Goal: Task Accomplishment & Management: Manage account settings

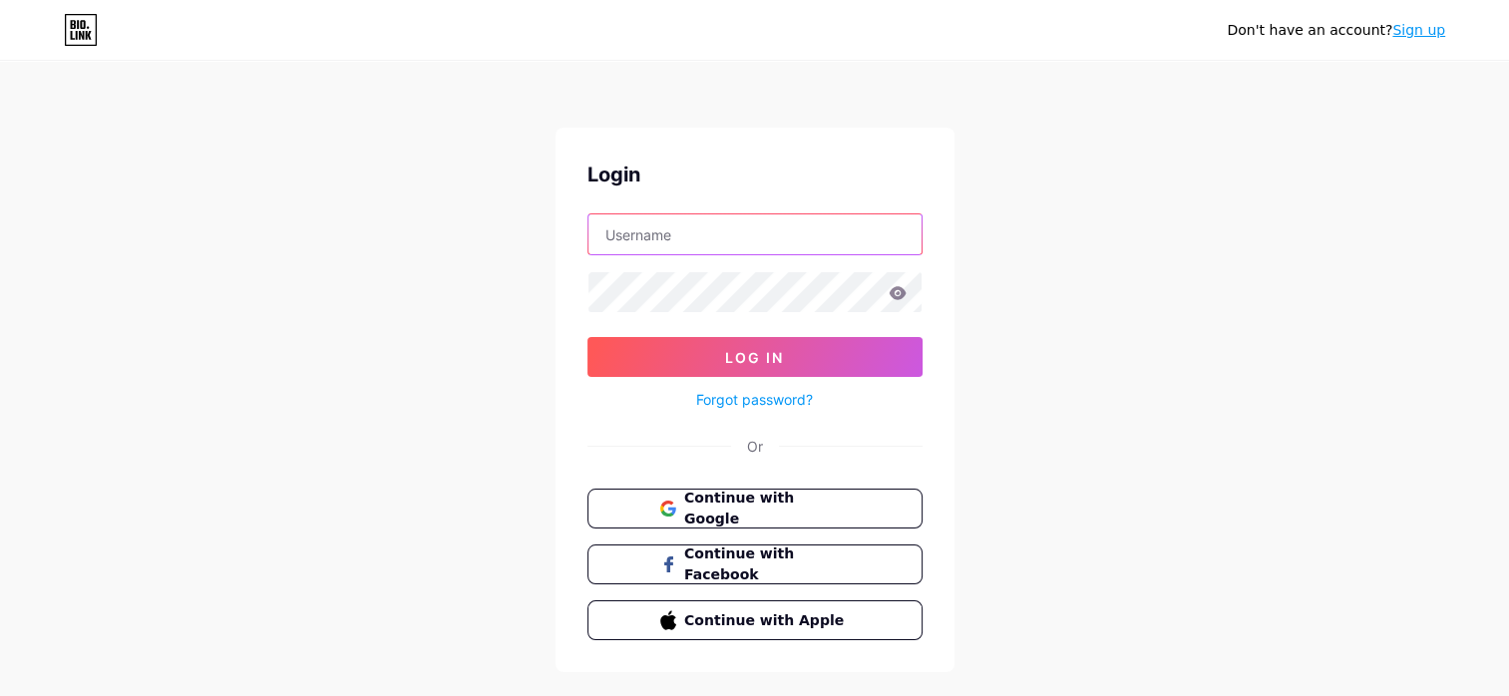
click at [693, 241] on input "text" at bounding box center [754, 234] width 333 height 40
type input "[PERSON_NAME][EMAIL_ADDRESS][DOMAIN_NAME]"
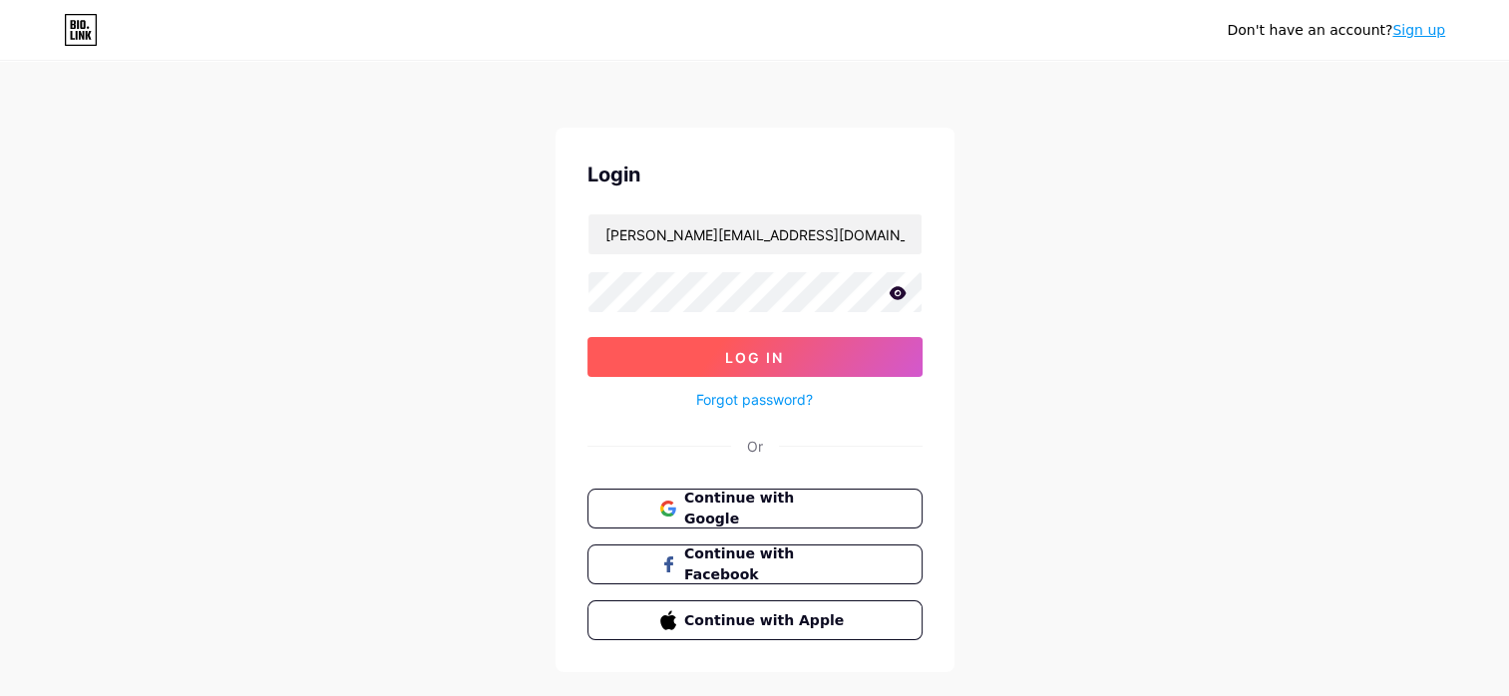
click at [765, 361] on span "Log In" at bounding box center [754, 357] width 59 height 17
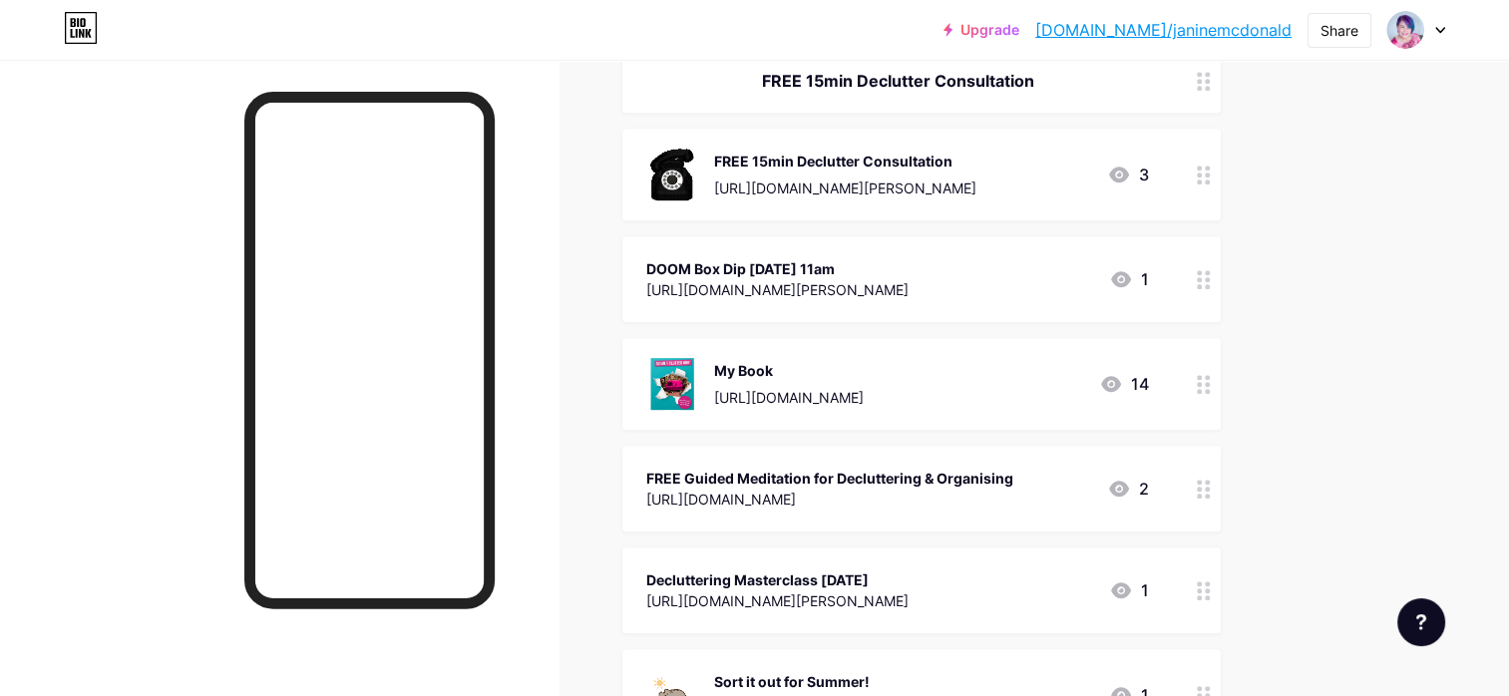
scroll to position [809, 0]
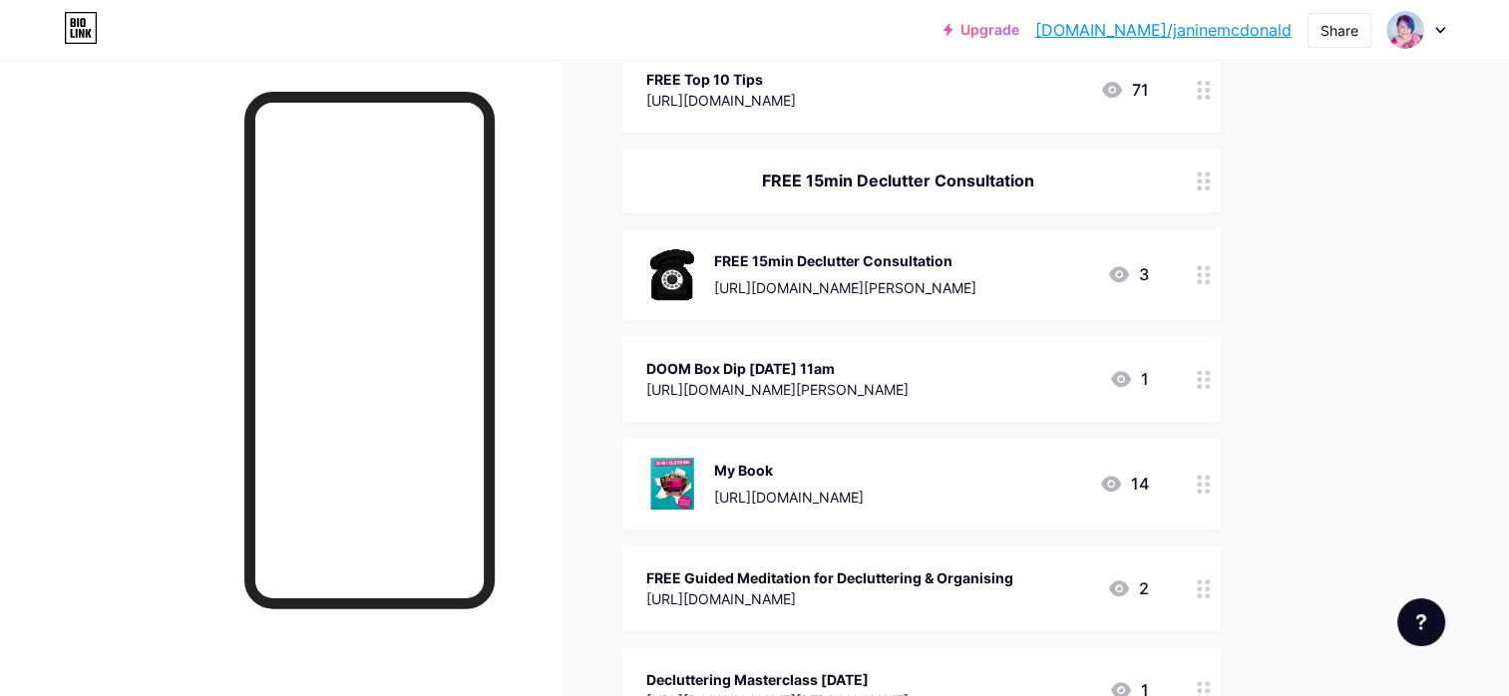
click at [786, 260] on div "FREE 15min Declutter Consultation" at bounding box center [845, 260] width 262 height 21
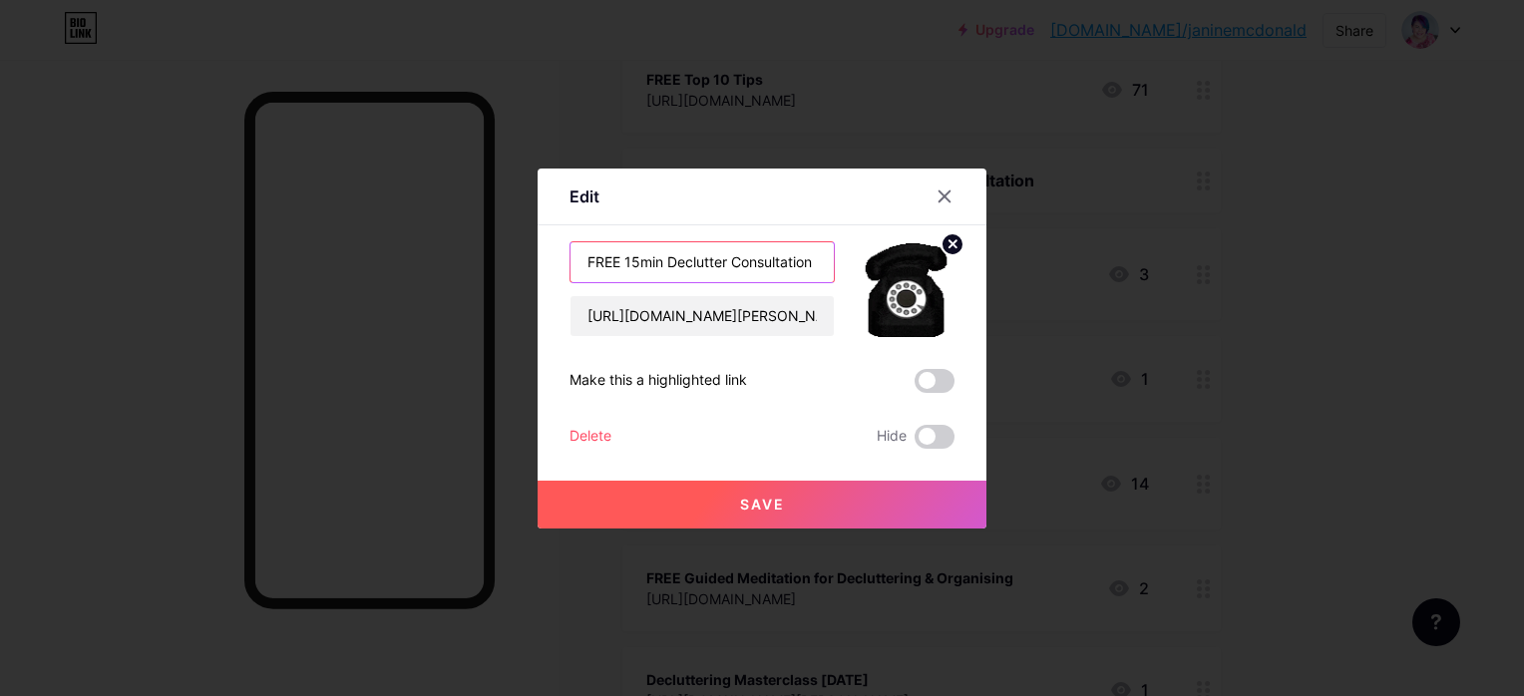
click at [637, 258] on input "FREE 15min Declutter Consultation" at bounding box center [701, 262] width 263 height 40
type input "FREE 20min Declutter Consultation"
click at [763, 503] on span "Save" at bounding box center [762, 504] width 45 height 17
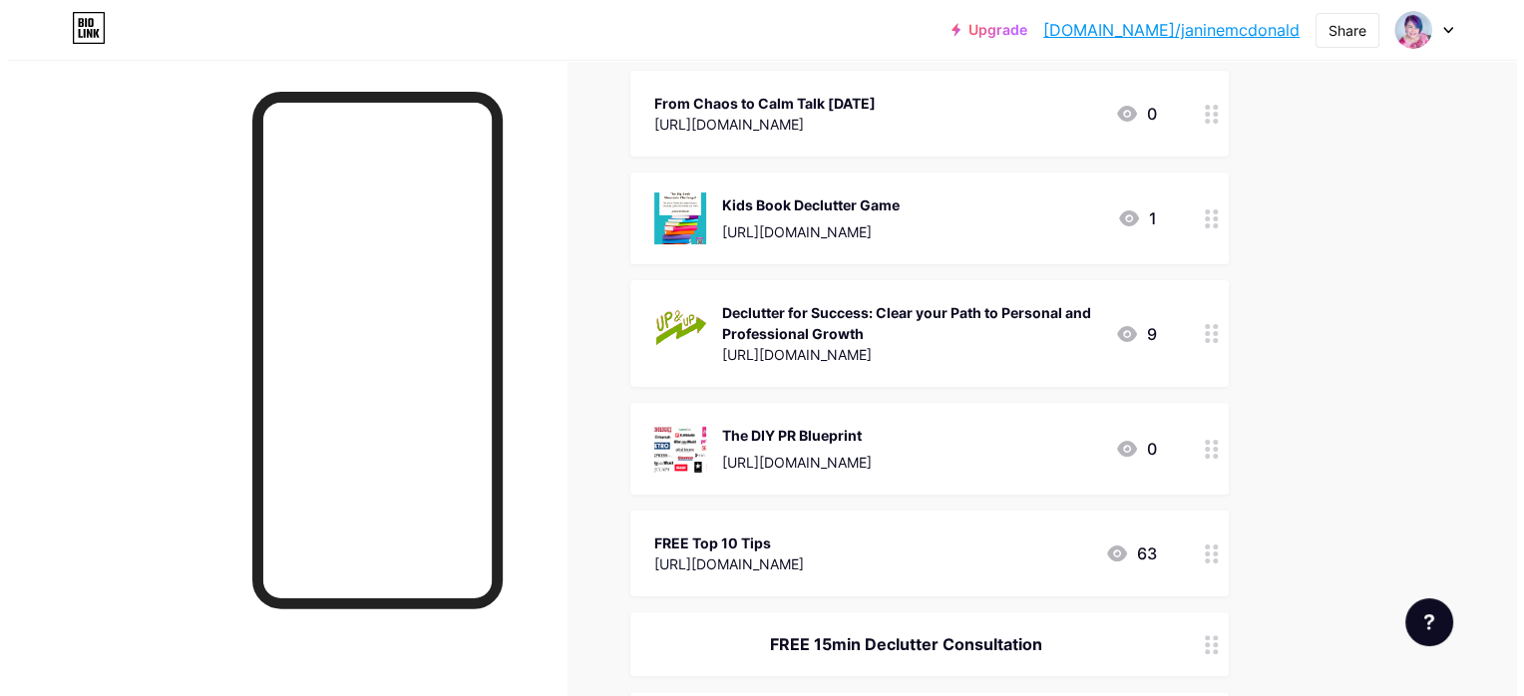
scroll to position [310, 0]
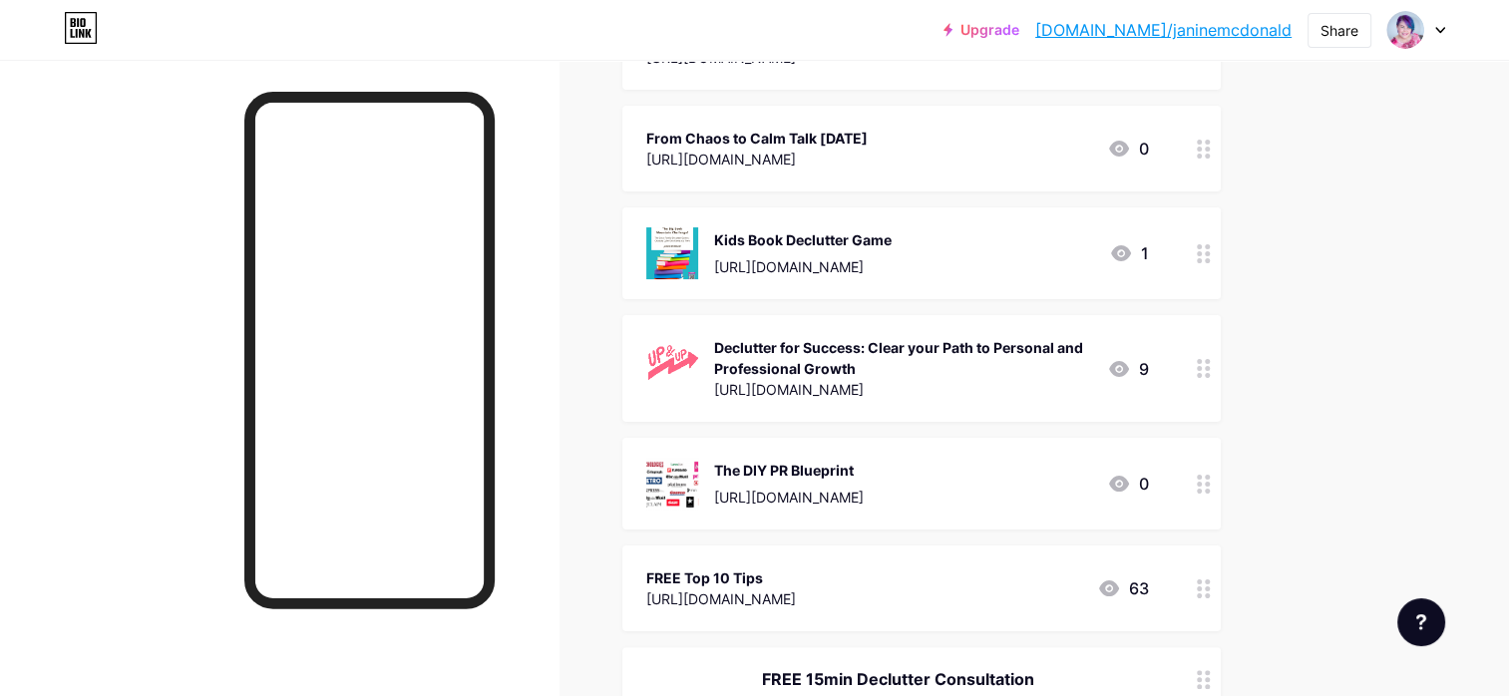
click at [841, 237] on div "Kids Book Declutter Game" at bounding box center [802, 239] width 177 height 21
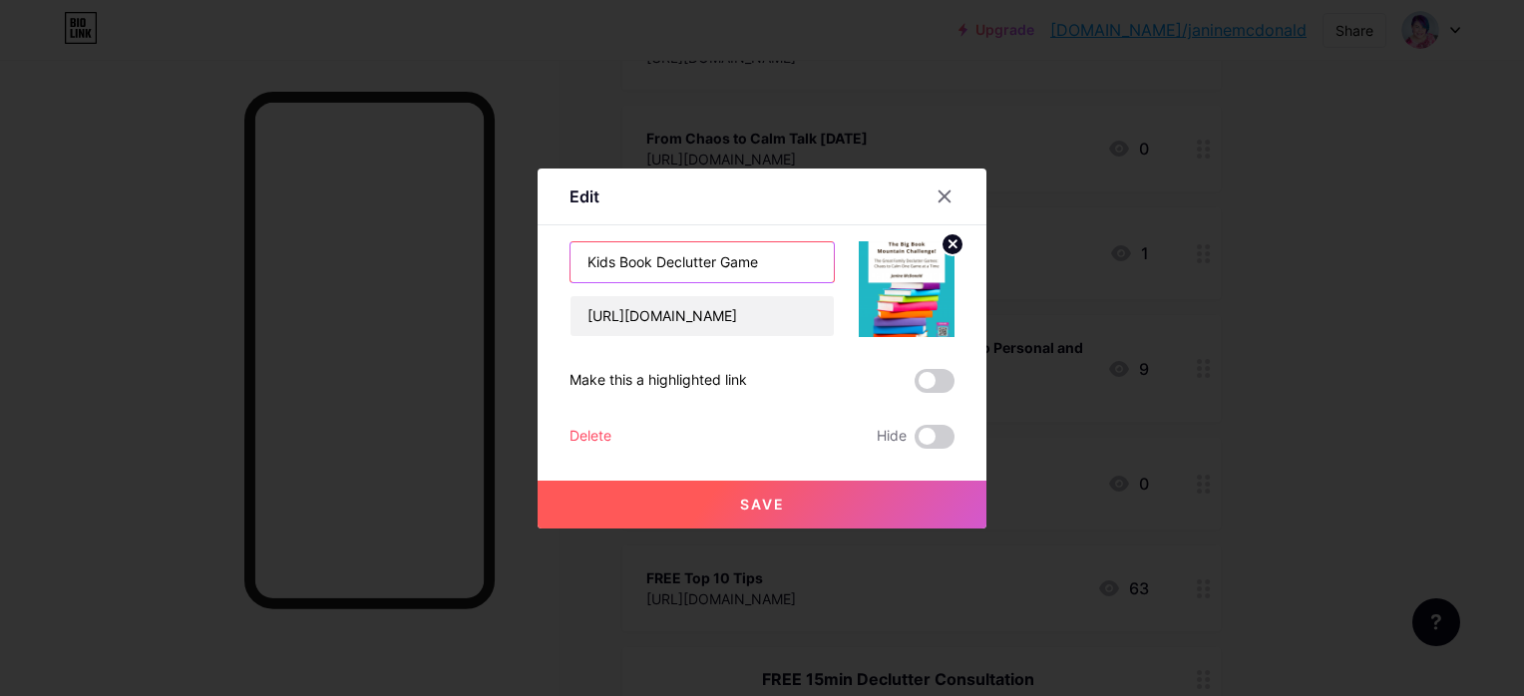
click at [658, 263] on input "Kids Book Declutter Game" at bounding box center [701, 262] width 263 height 40
click at [727, 259] on input "Kids Declutter Game" at bounding box center [701, 262] width 263 height 40
type input "Kids Declutter Game for Books"
click at [754, 497] on span "Save" at bounding box center [762, 504] width 45 height 17
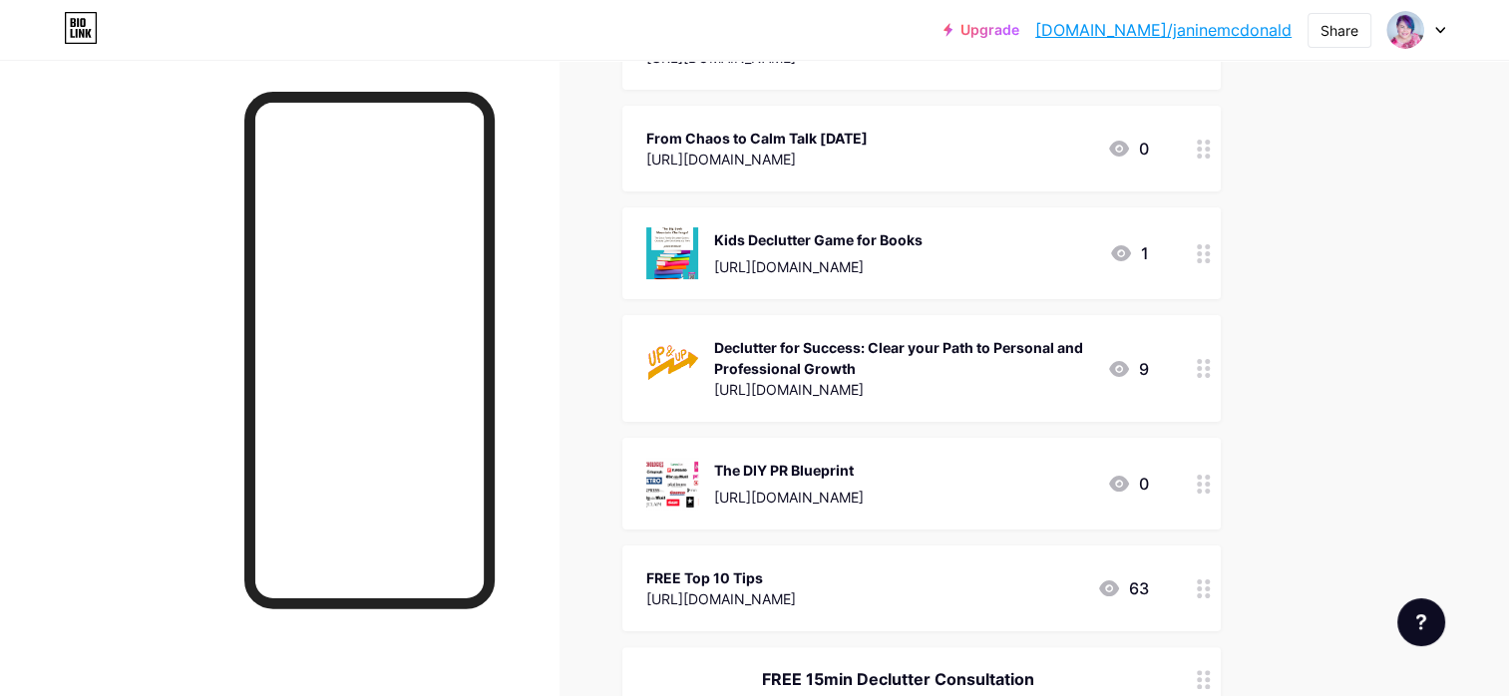
click at [845, 243] on div "Kids Declutter Game for Books" at bounding box center [818, 239] width 208 height 21
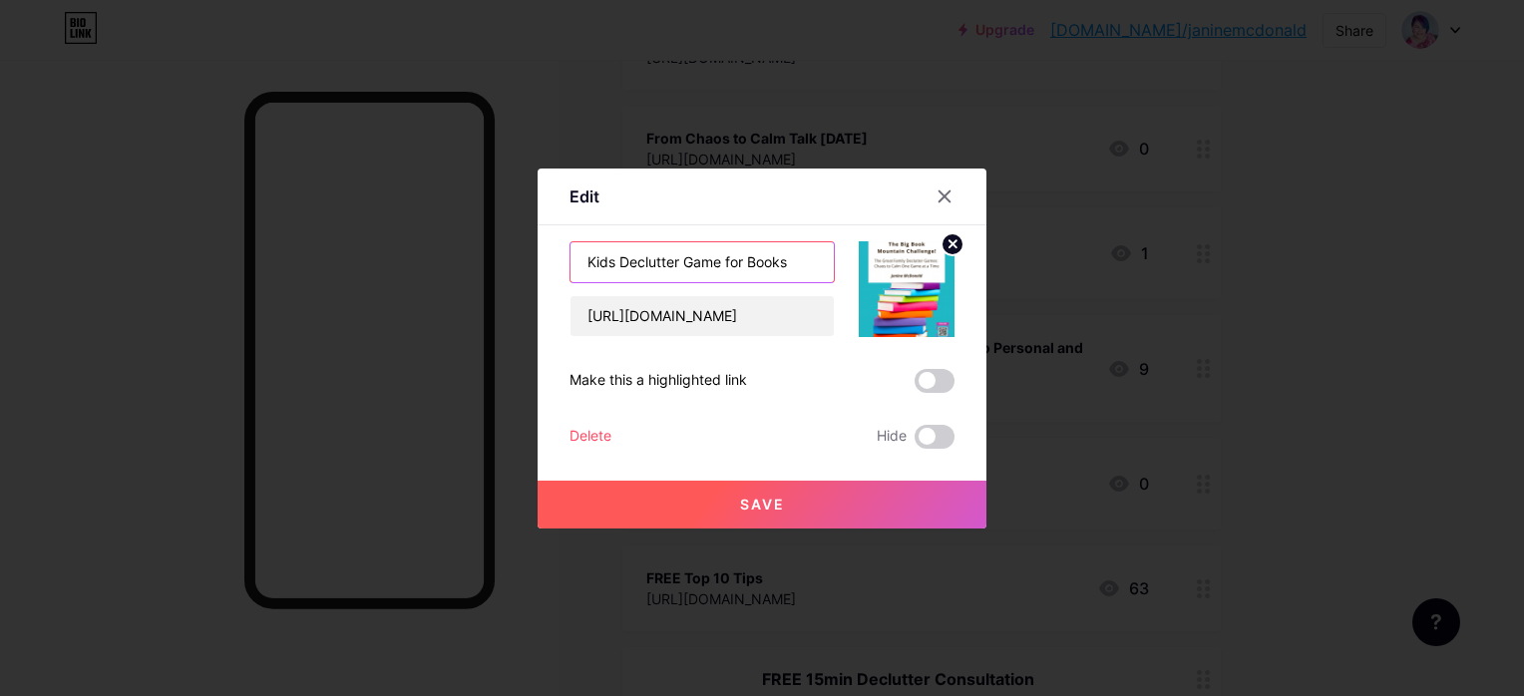
click at [802, 258] on input "Kids Declutter Game for Books" at bounding box center [701, 262] width 263 height 40
type input "Kids Declutter Game for Books (Download)"
click at [778, 505] on span "Save" at bounding box center [762, 504] width 45 height 17
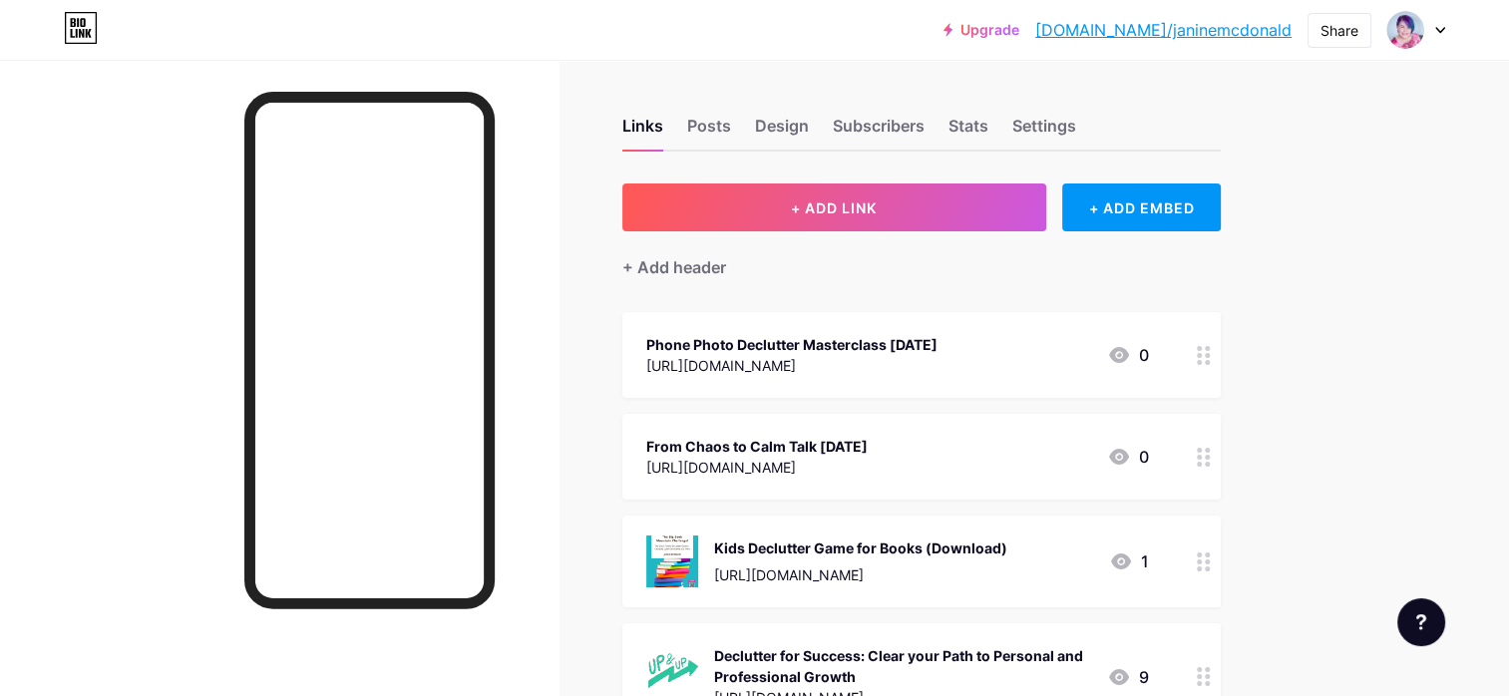
scroll to position [0, 0]
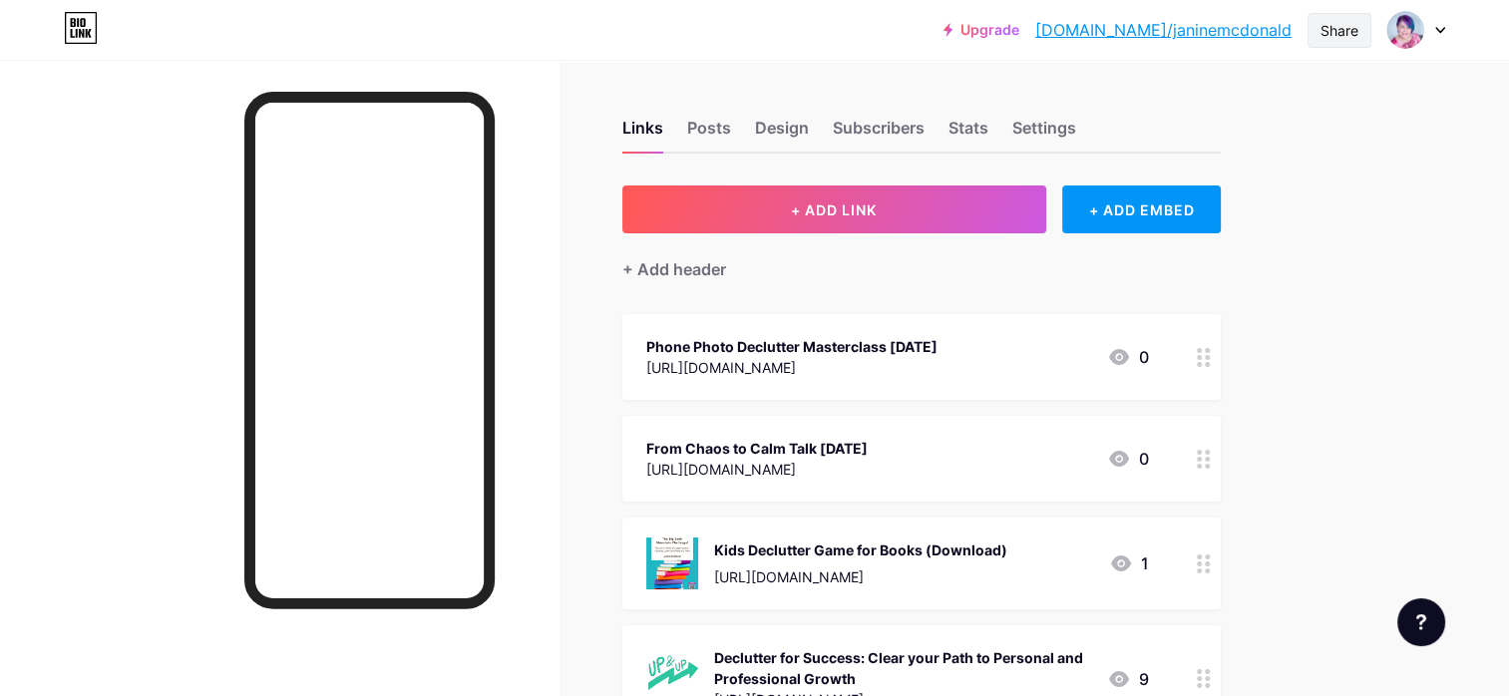
click at [1329, 29] on div "Share" at bounding box center [1339, 30] width 38 height 21
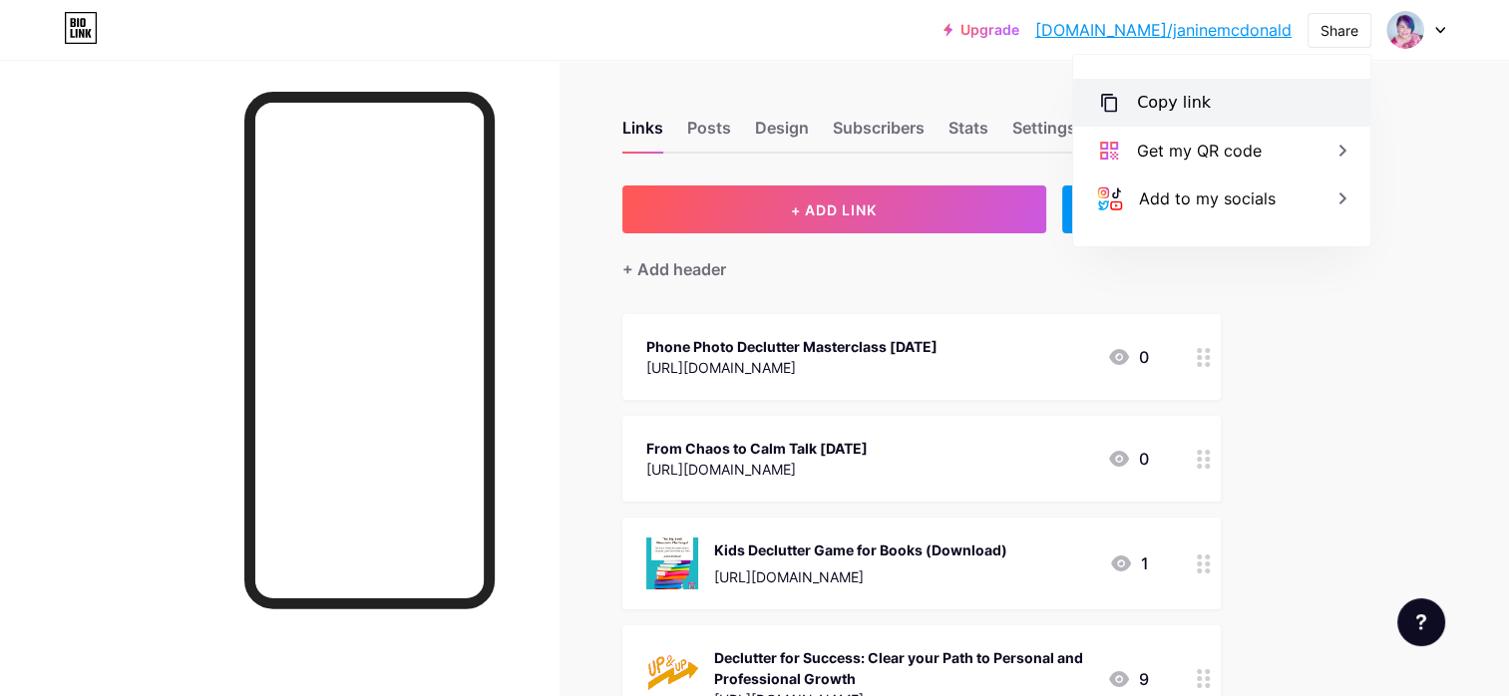
click at [1167, 104] on div "Copy link" at bounding box center [1174, 103] width 74 height 24
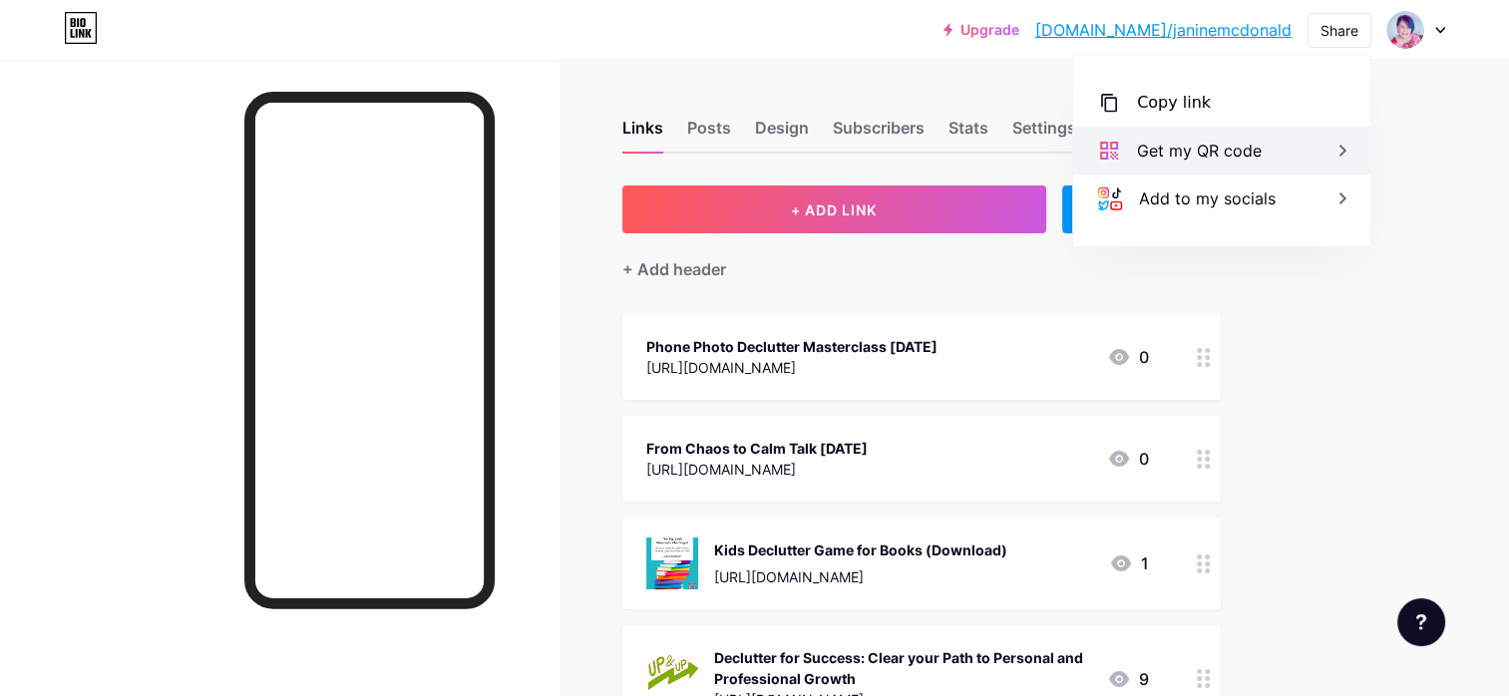
click at [1190, 150] on div "Get my QR code" at bounding box center [1199, 151] width 125 height 24
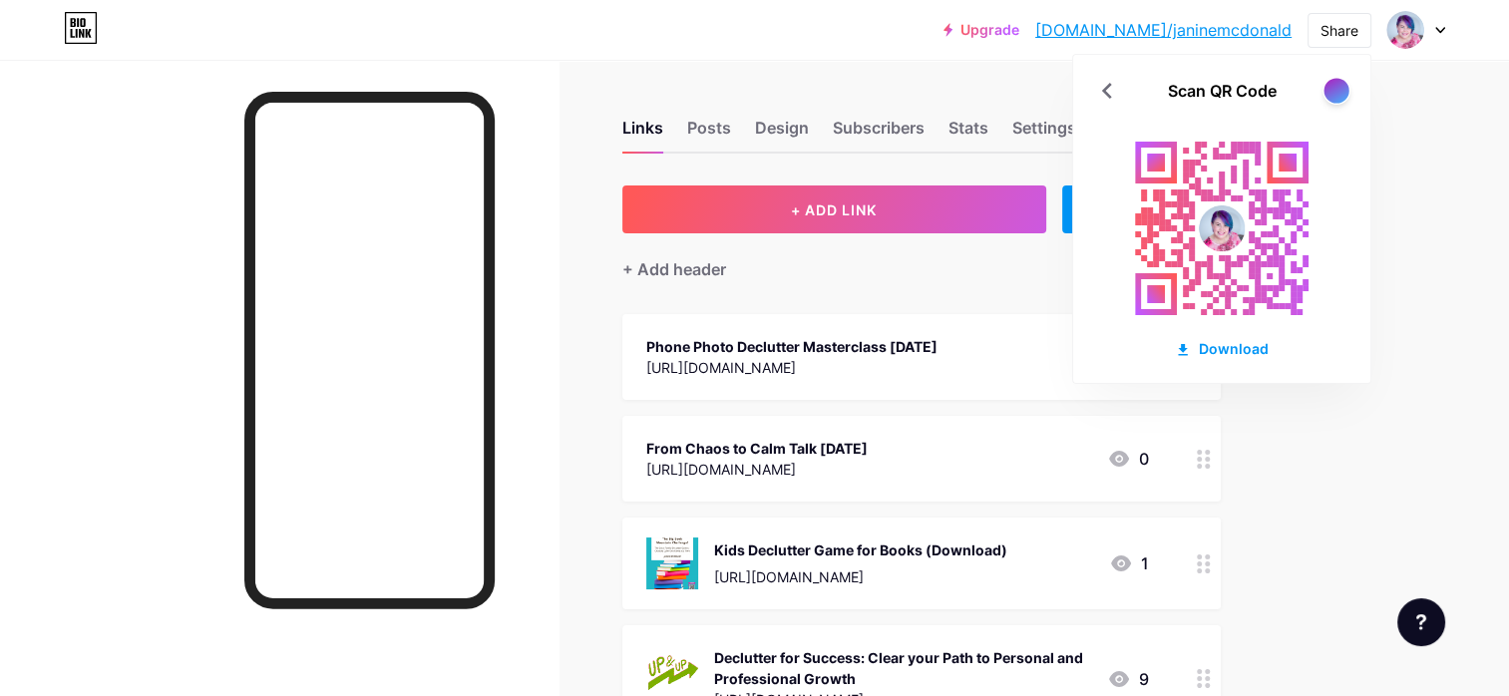
click at [1334, 90] on div at bounding box center [1335, 90] width 25 height 25
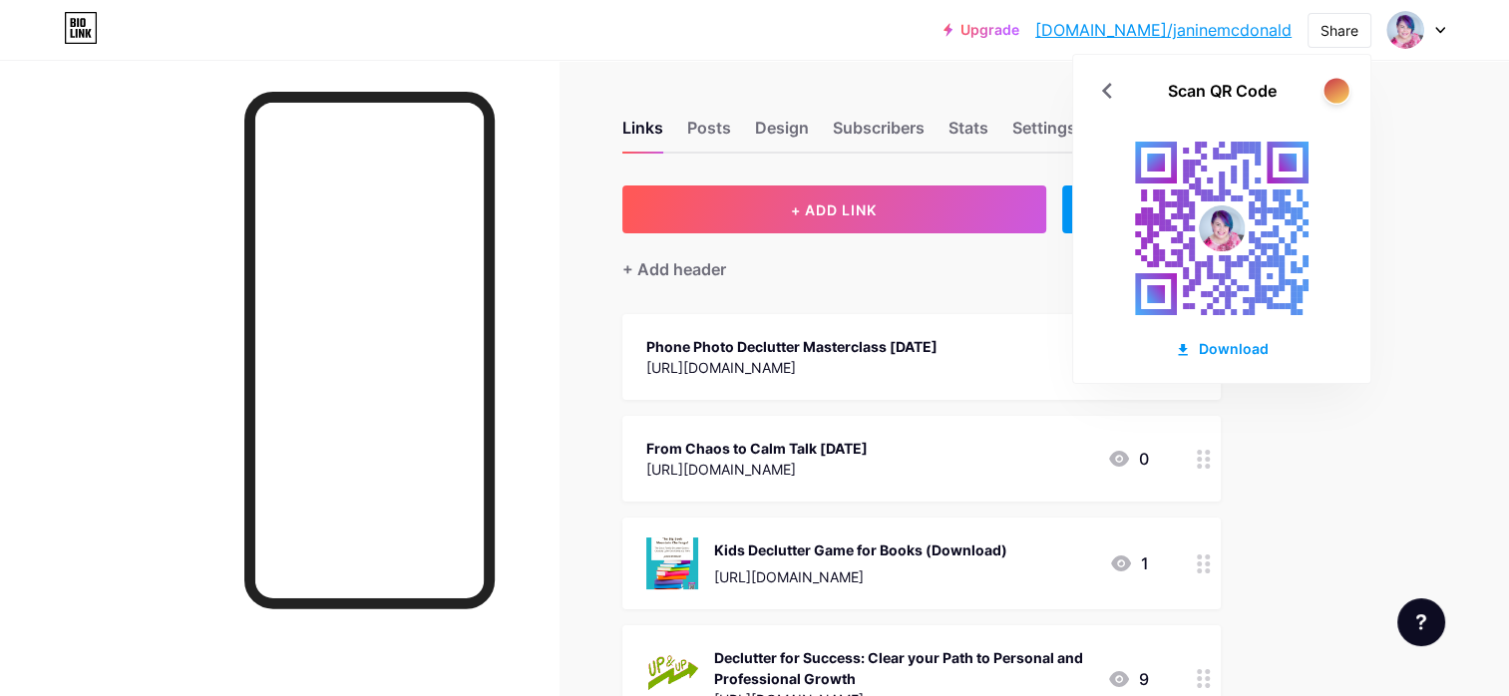
click at [1334, 90] on div at bounding box center [1335, 90] width 25 height 25
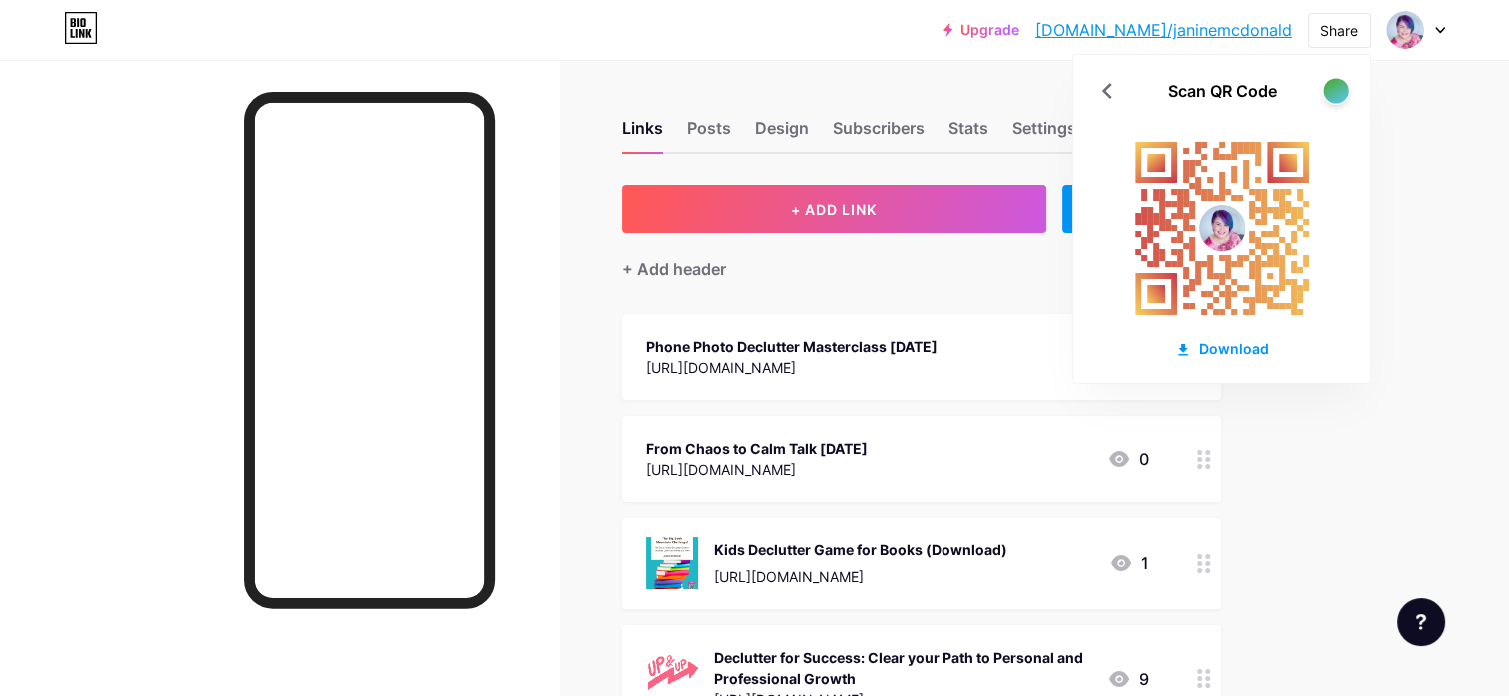
click at [1334, 90] on div at bounding box center [1335, 90] width 25 height 25
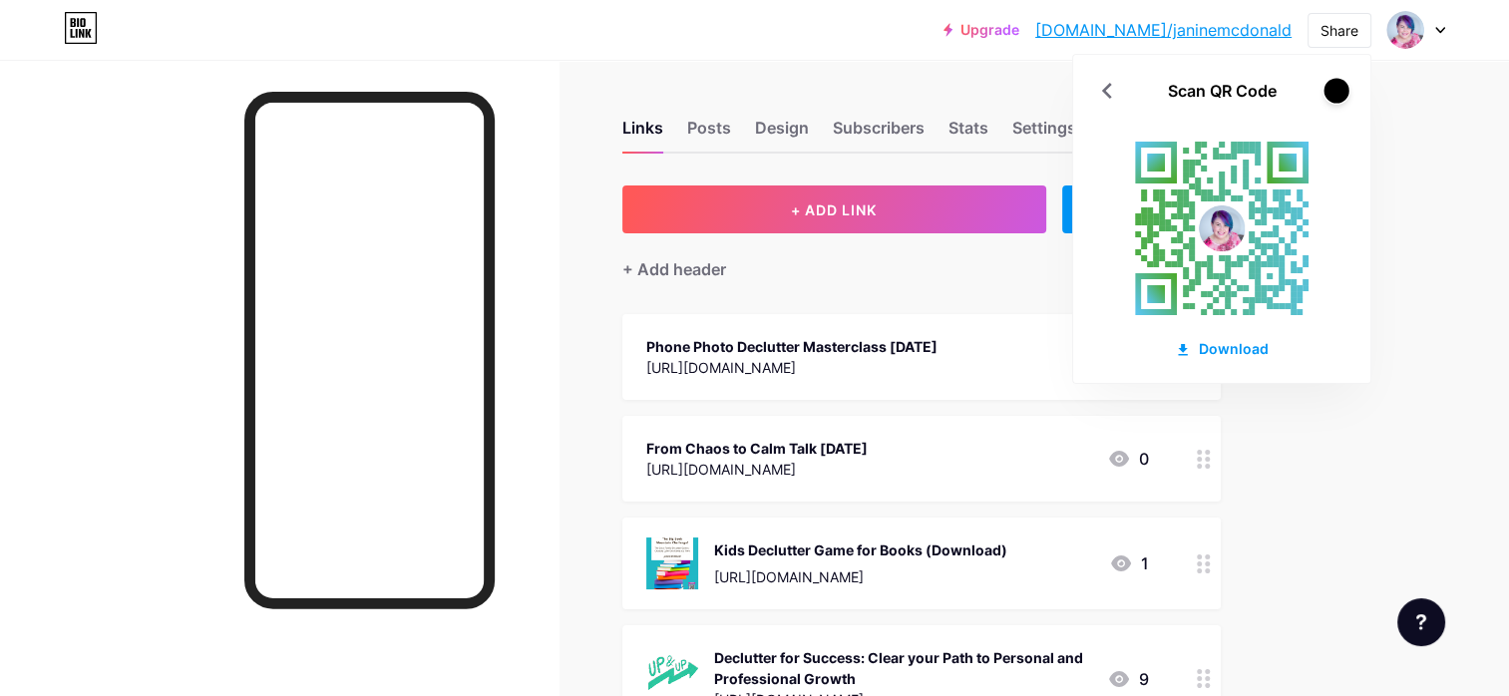
click at [1334, 90] on div at bounding box center [1335, 90] width 25 height 25
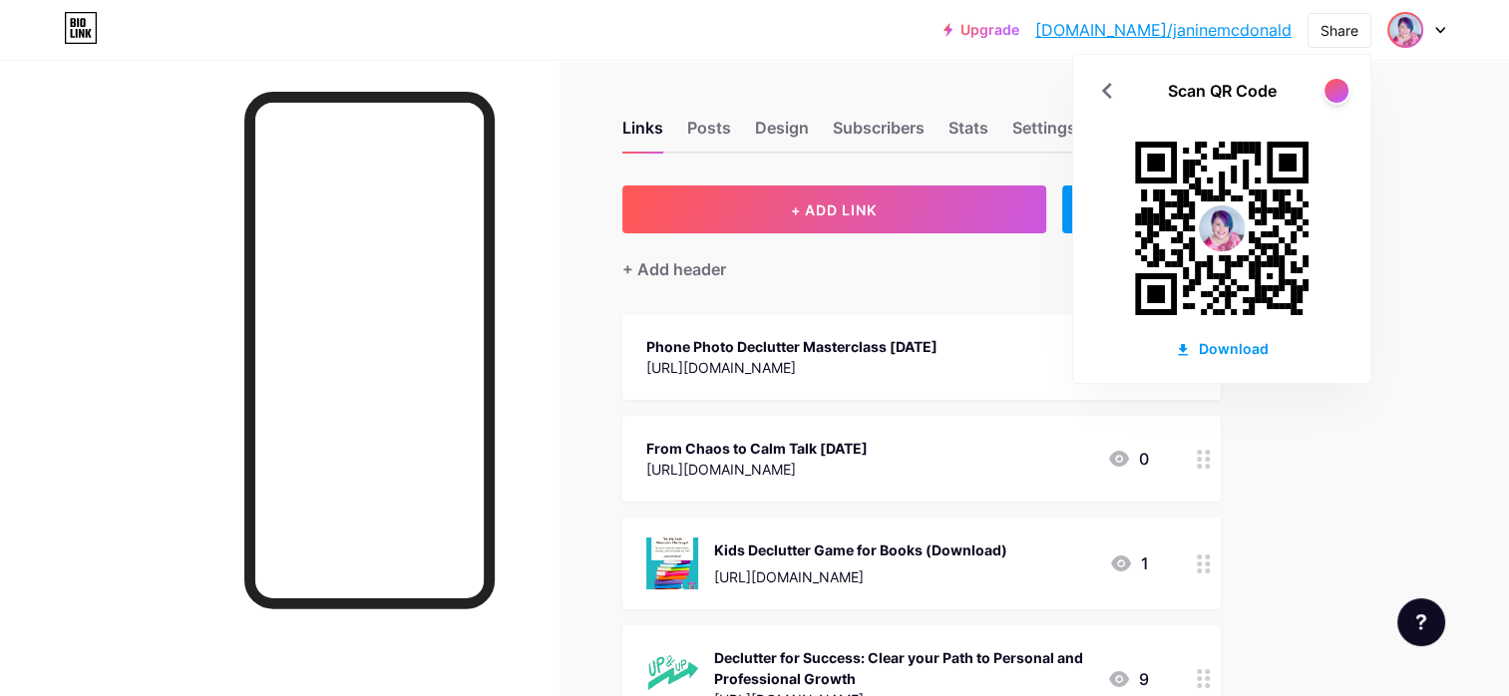
click at [1414, 25] on img at bounding box center [1405, 30] width 32 height 32
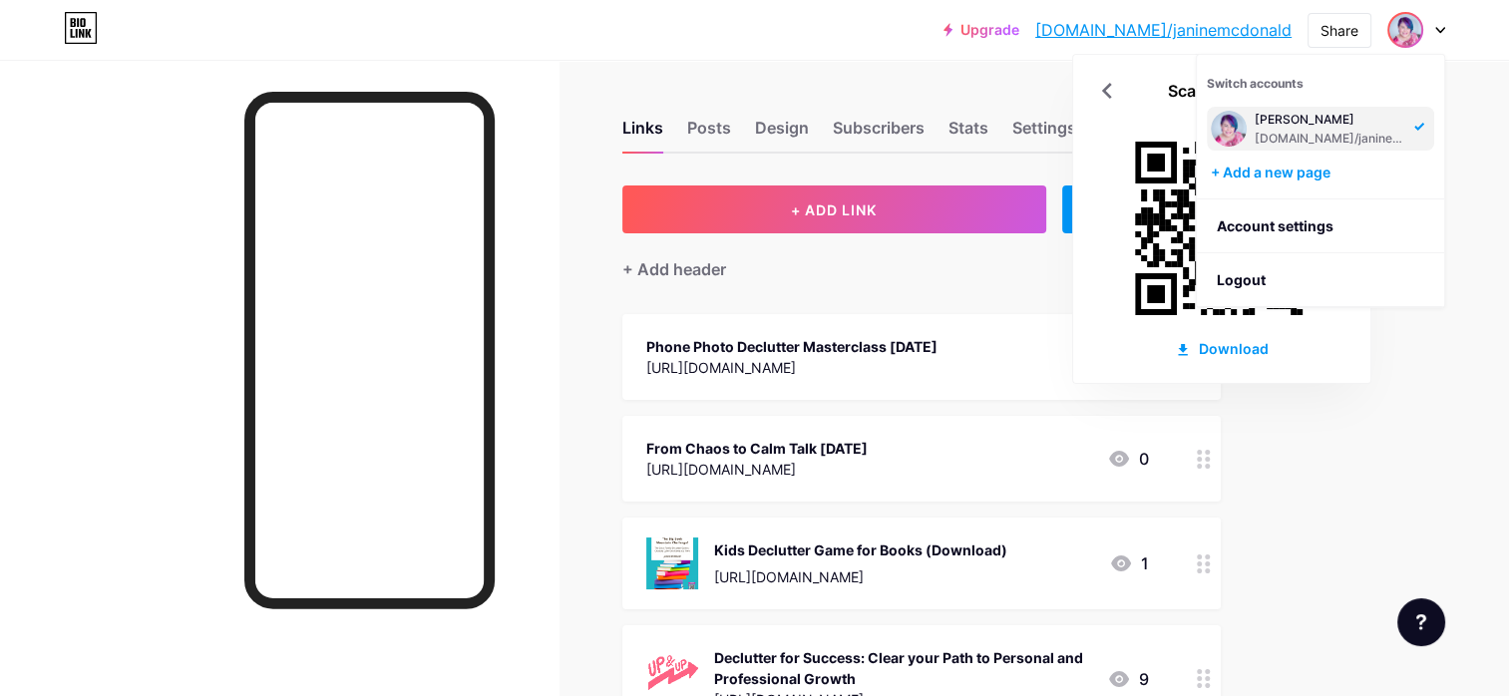
click at [1298, 127] on div "Janine McDonald bio.link/janinemcdonald" at bounding box center [1331, 129] width 154 height 36
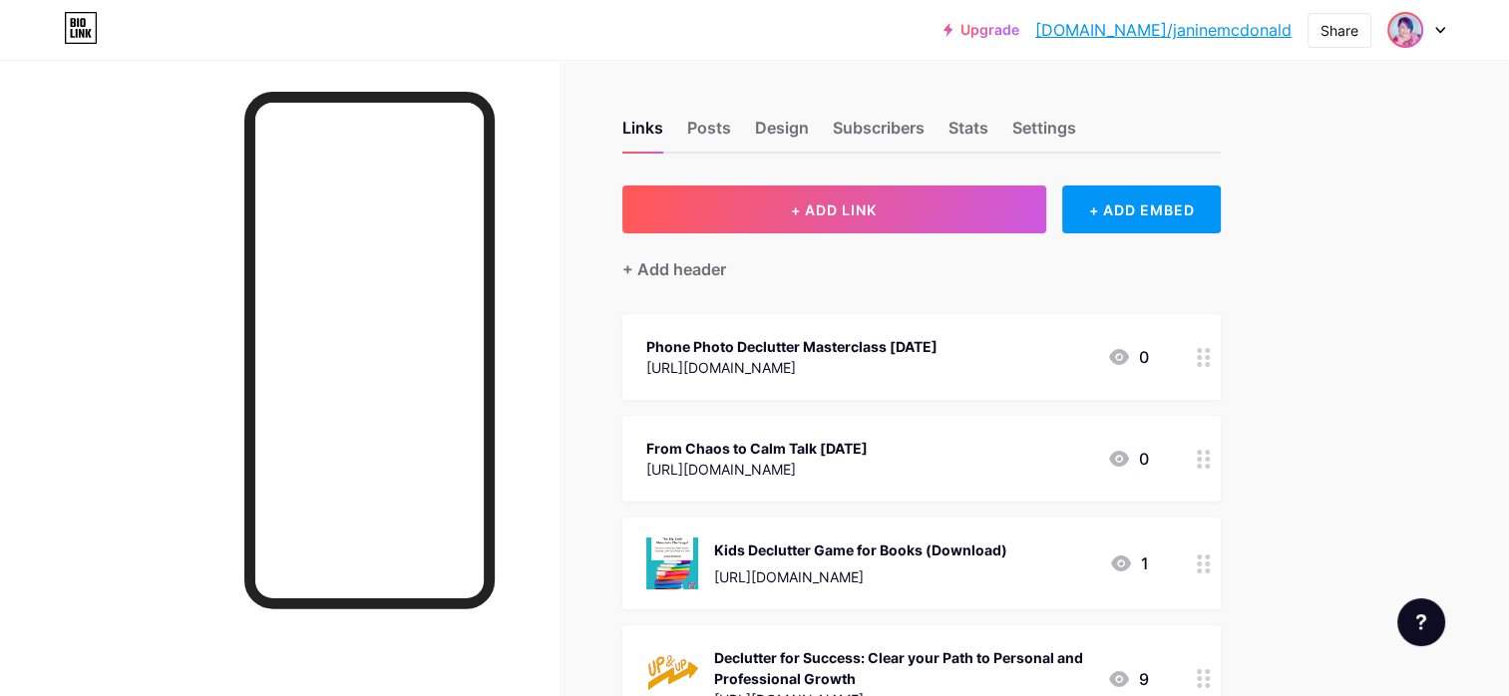
click at [1409, 30] on img at bounding box center [1405, 30] width 32 height 32
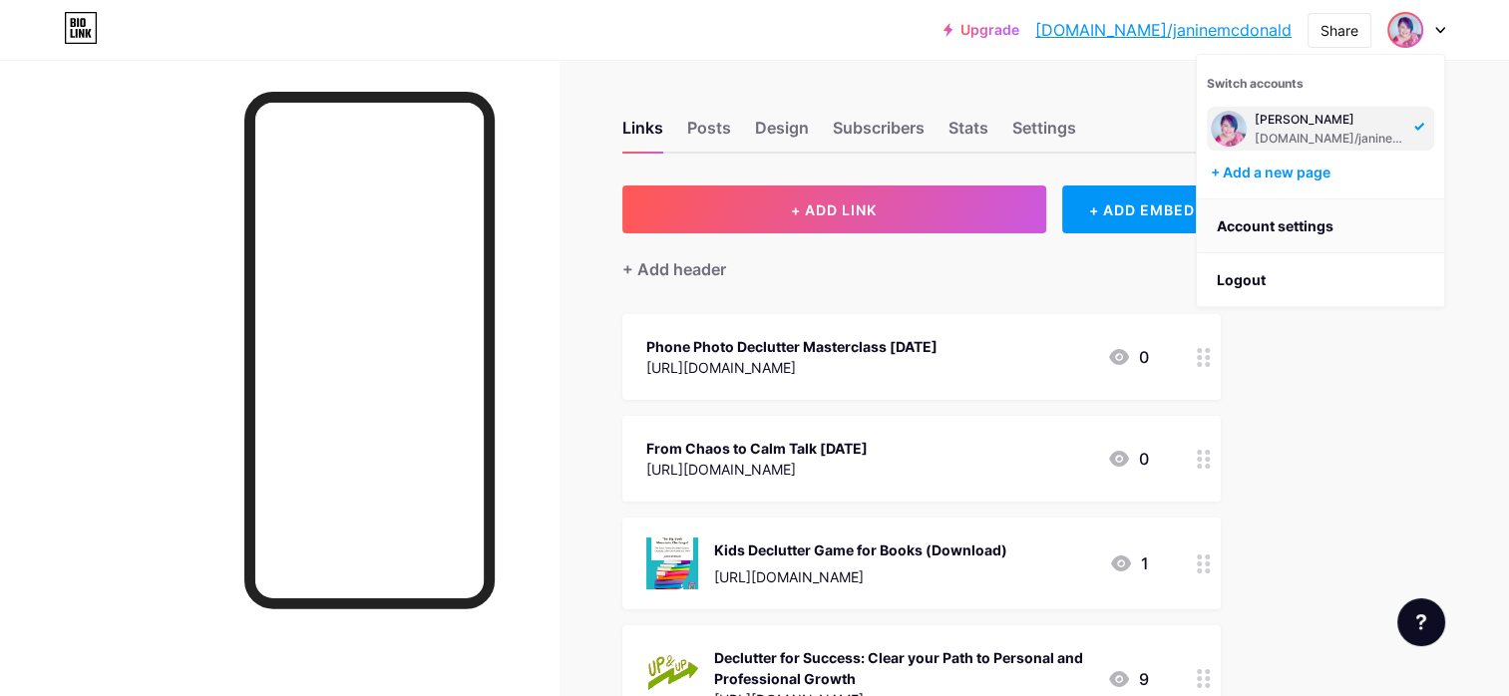
click at [1276, 221] on link "Account settings" at bounding box center [1320, 226] width 247 height 54
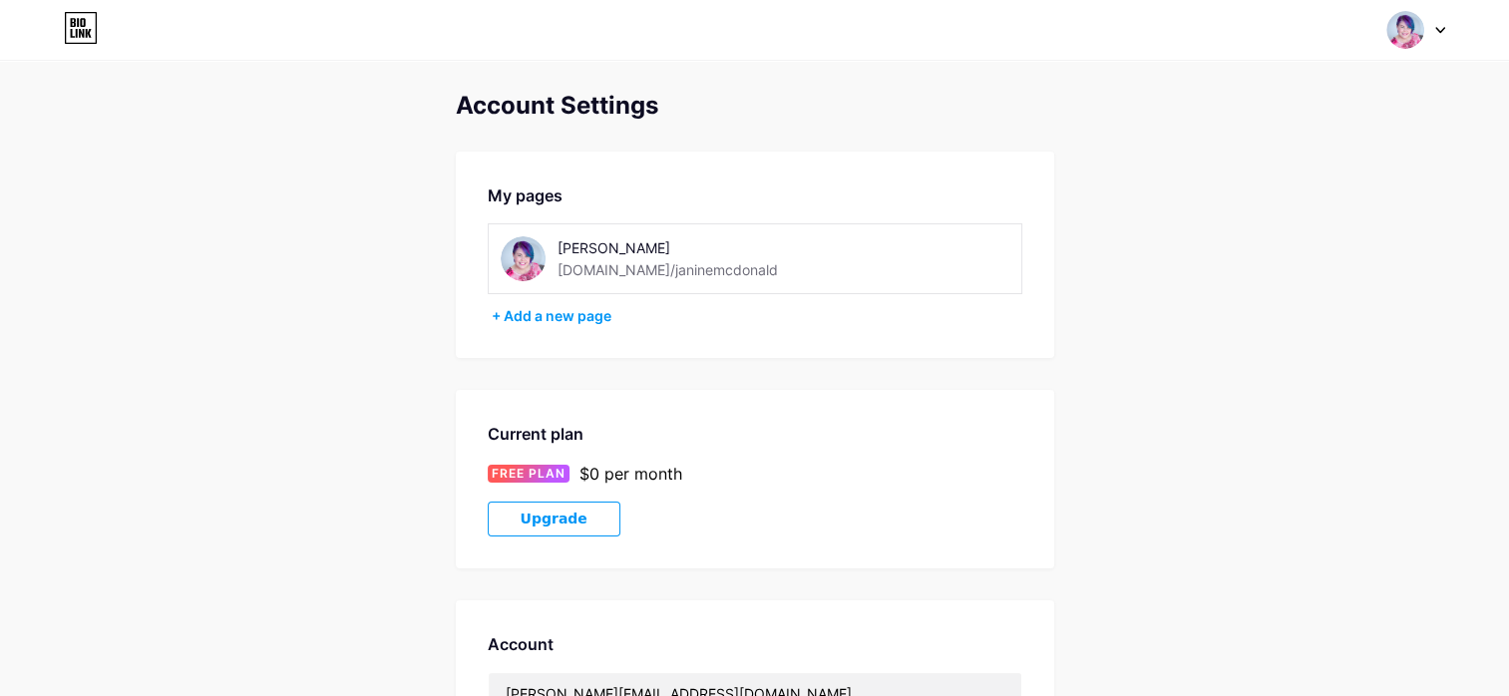
click at [521, 251] on img at bounding box center [523, 258] width 45 height 45
click at [629, 250] on div "[PERSON_NAME]" at bounding box center [698, 247] width 282 height 21
click at [514, 256] on img at bounding box center [523, 258] width 45 height 45
click at [1412, 26] on img at bounding box center [1405, 30] width 38 height 38
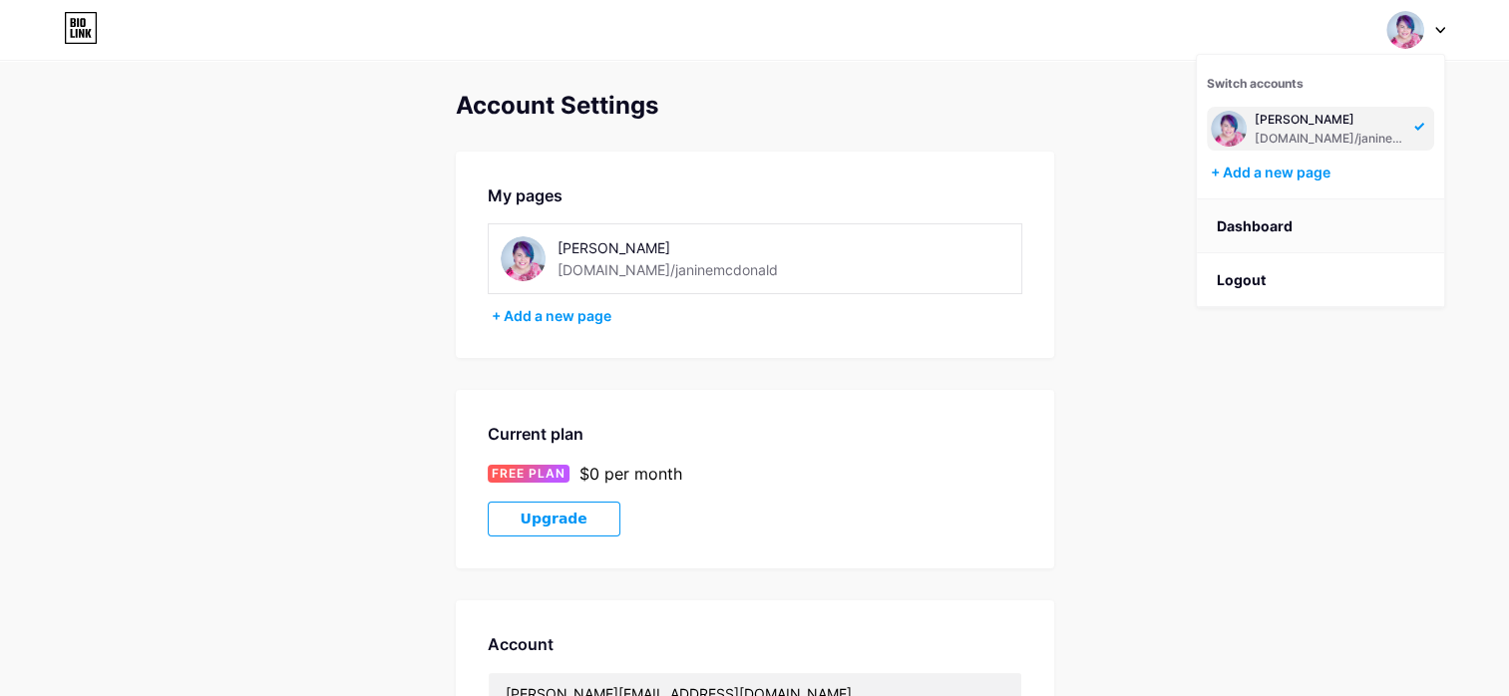
click at [1306, 214] on link "Dashboard" at bounding box center [1320, 226] width 247 height 54
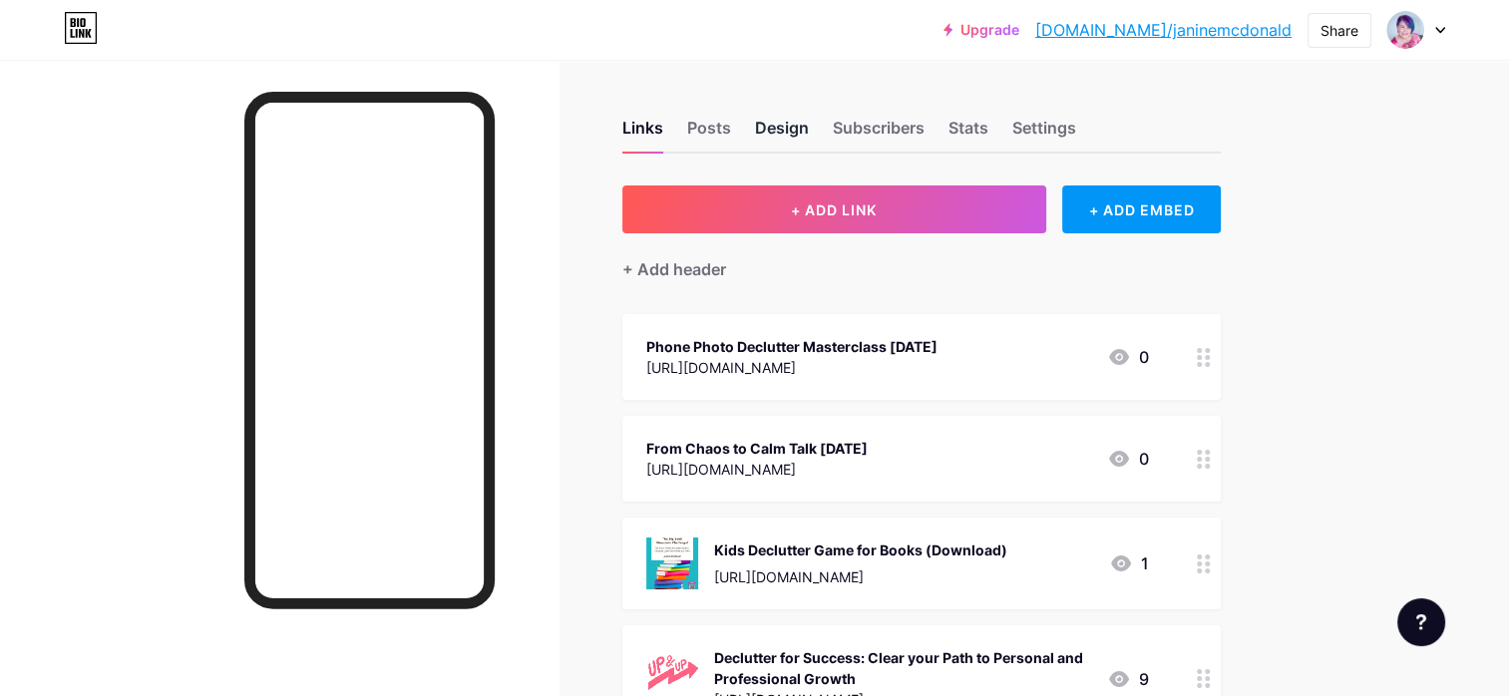
click at [774, 126] on div "Design" at bounding box center [782, 134] width 54 height 36
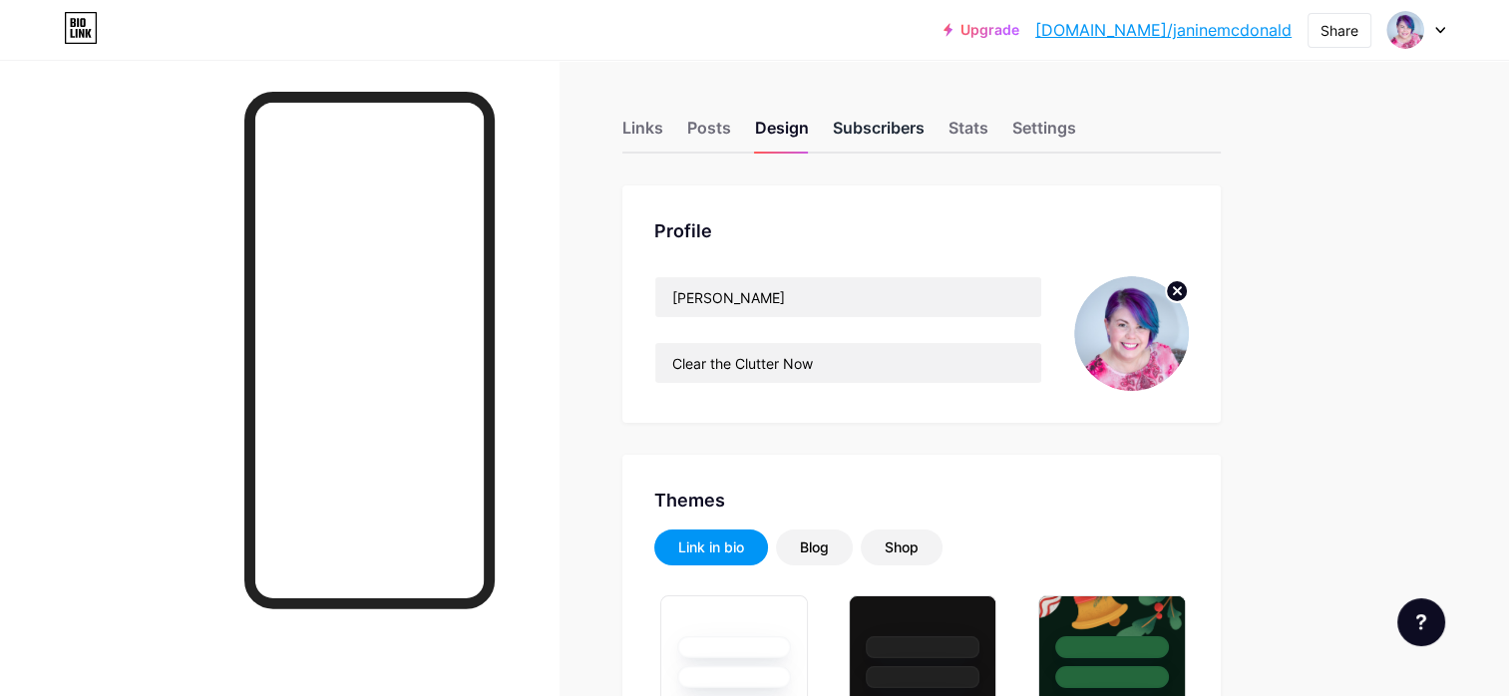
type input "#20b8c6"
type input "#f4f0f0"
type input "#000000"
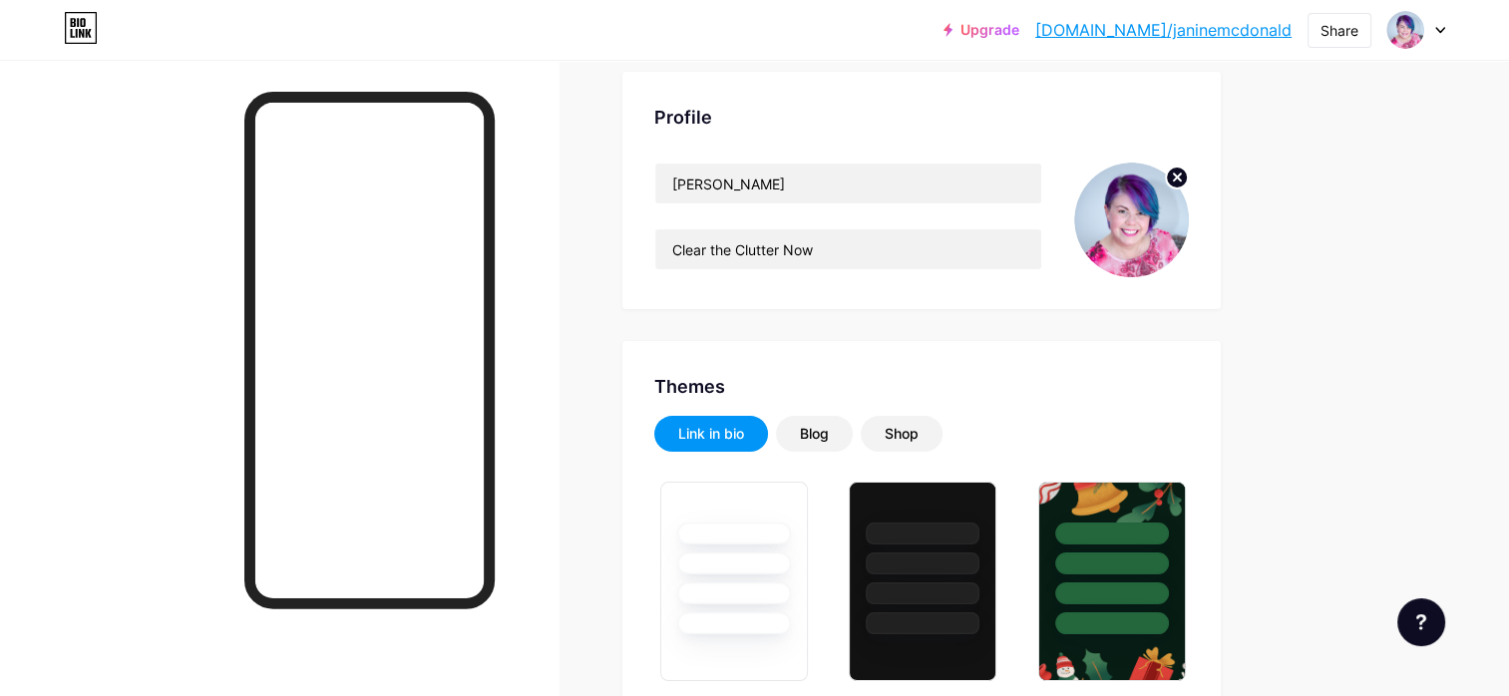
scroll to position [100, 0]
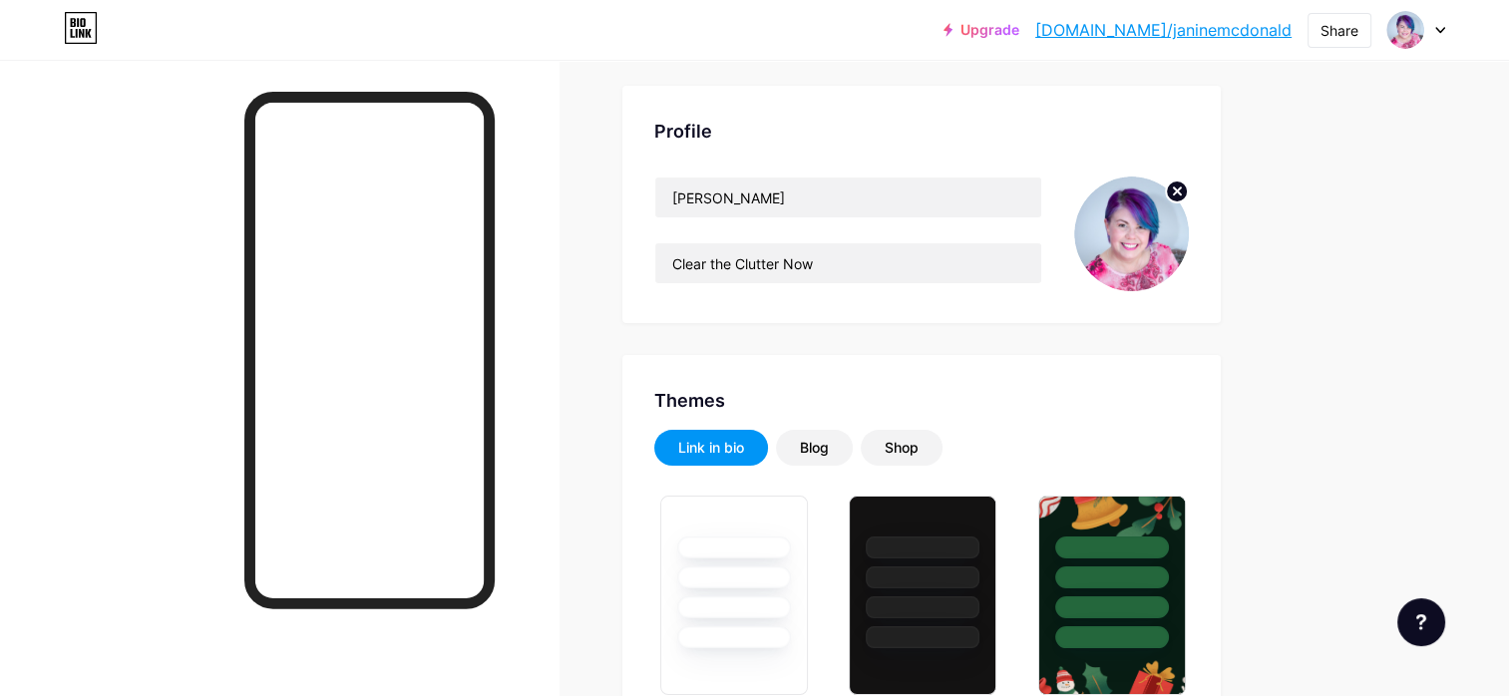
click at [1180, 190] on circle at bounding box center [1177, 191] width 22 height 22
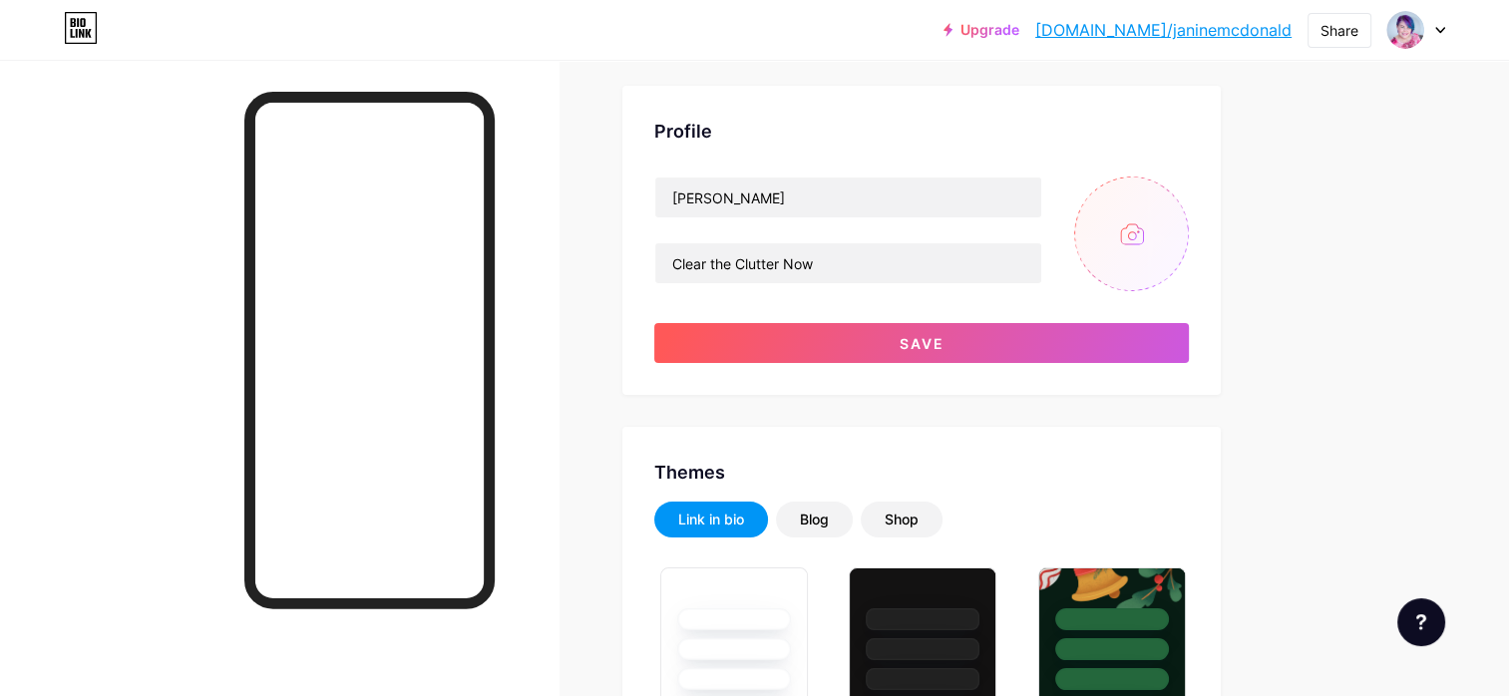
click at [1129, 233] on input "file" at bounding box center [1131, 233] width 115 height 115
type input "C:\fakepath\3-EGL_2332.jpg"
click at [1127, 231] on img at bounding box center [1131, 233] width 115 height 115
click at [1127, 223] on img at bounding box center [1131, 233] width 115 height 115
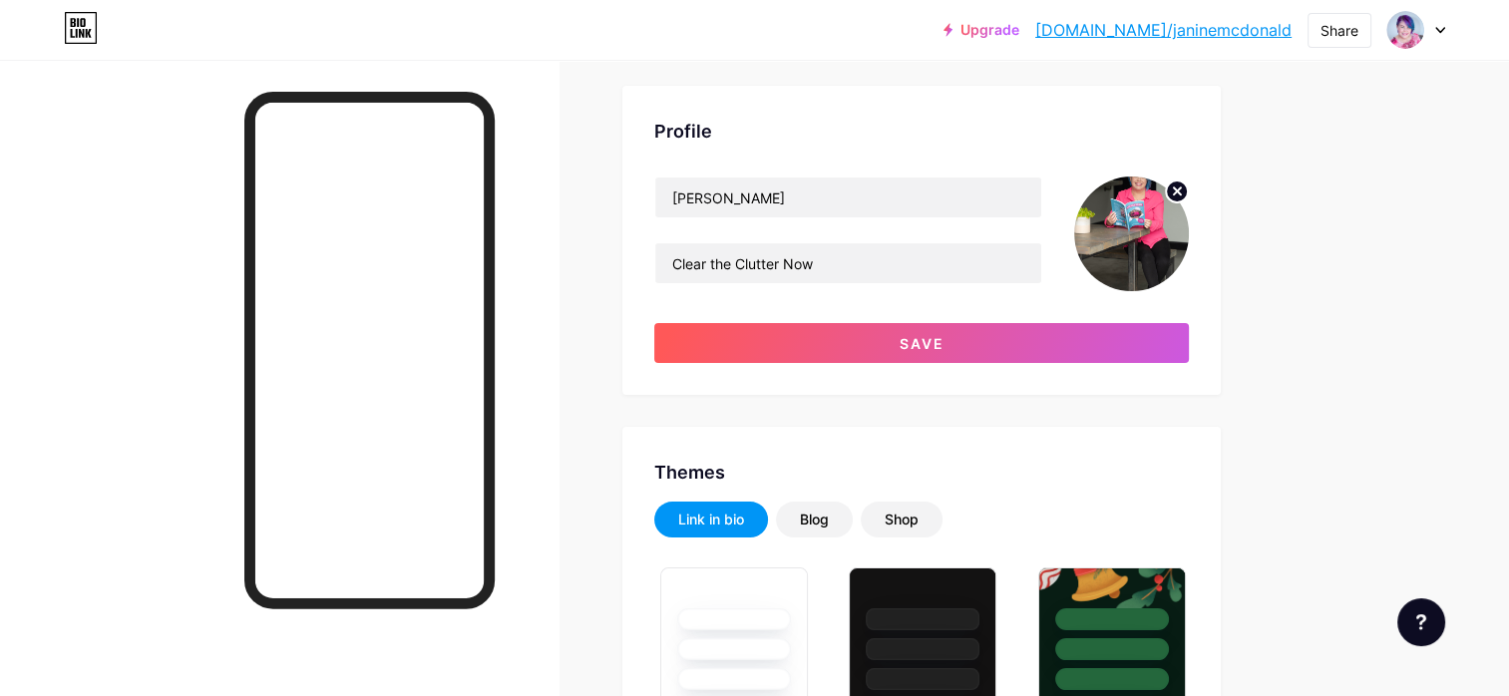
click at [1127, 223] on img at bounding box center [1131, 233] width 115 height 115
click at [1140, 235] on img at bounding box center [1131, 233] width 115 height 115
click at [1177, 187] on circle at bounding box center [1177, 191] width 22 height 22
click at [1129, 238] on input "file" at bounding box center [1131, 233] width 115 height 115
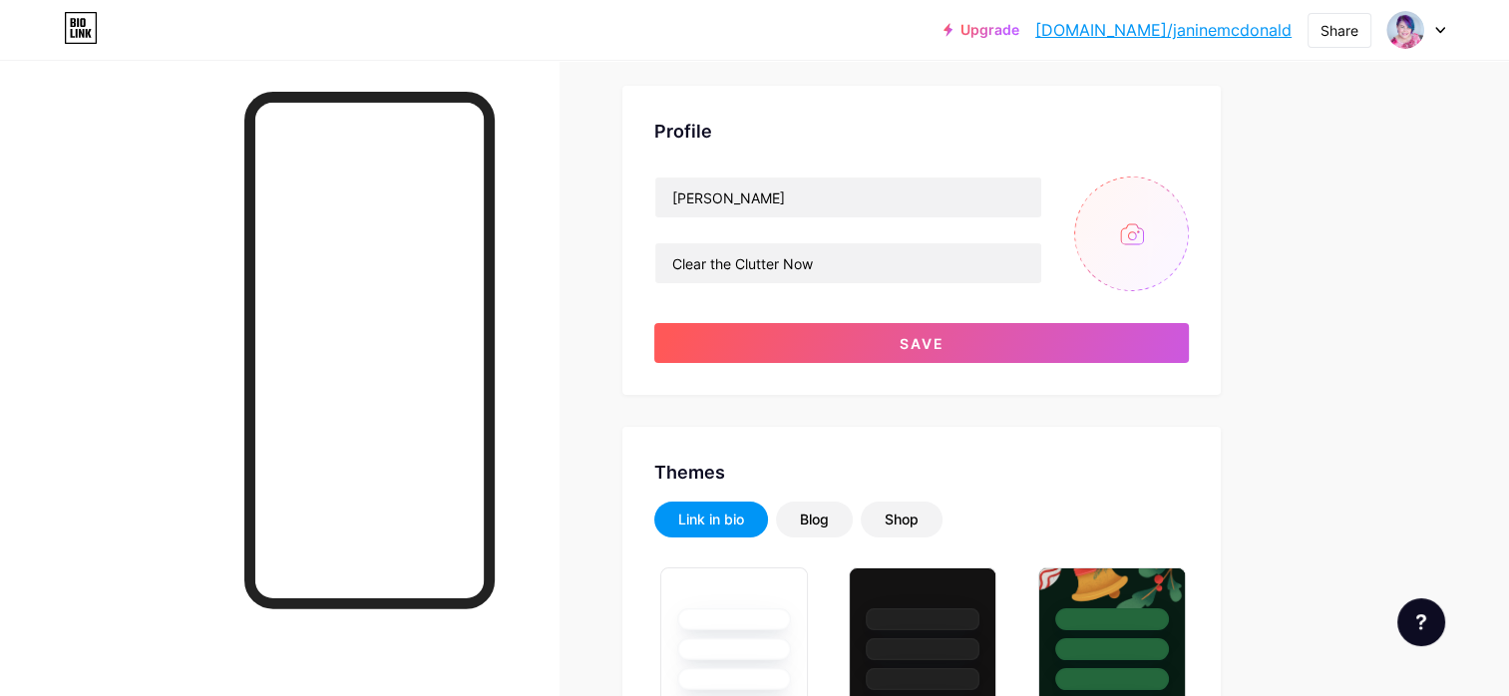
type input "C:\fakepath\13-EGL_3630.jpg"
click at [1180, 189] on circle at bounding box center [1177, 191] width 22 height 22
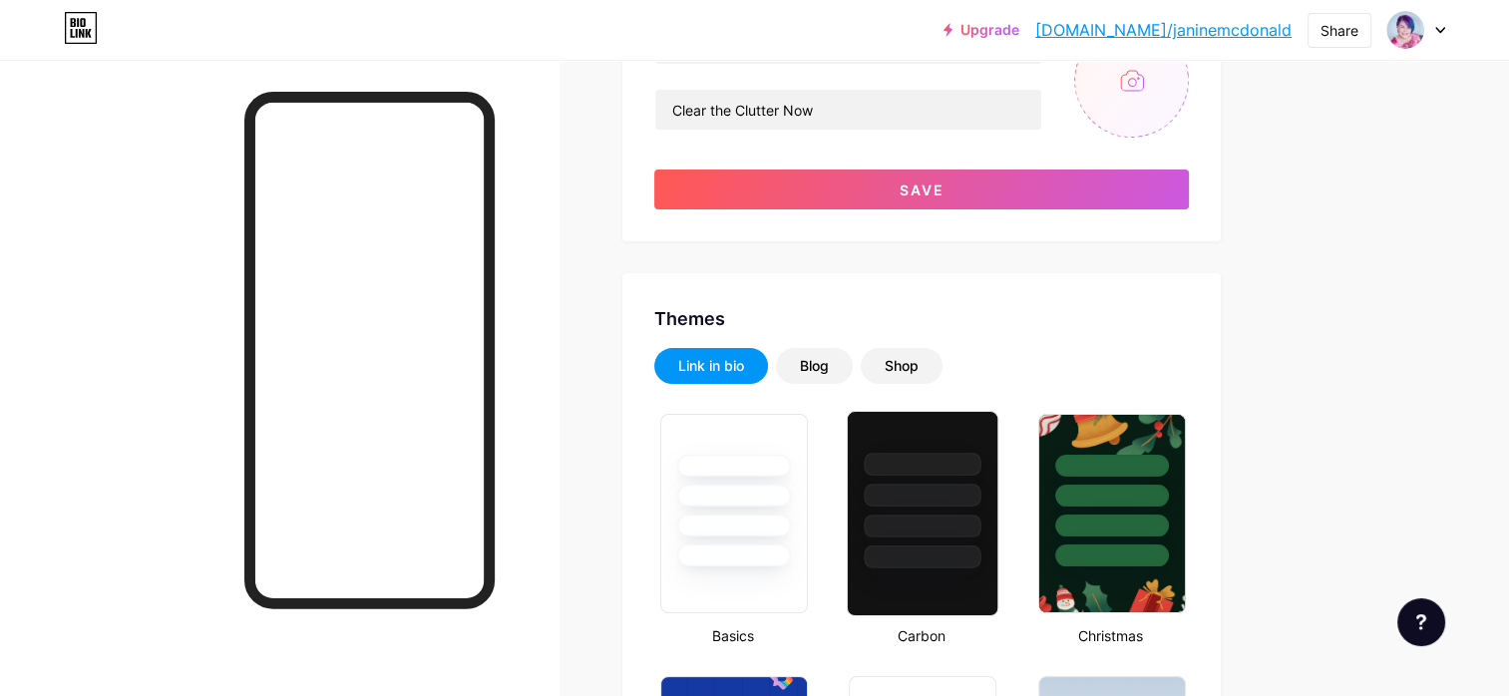
scroll to position [0, 0]
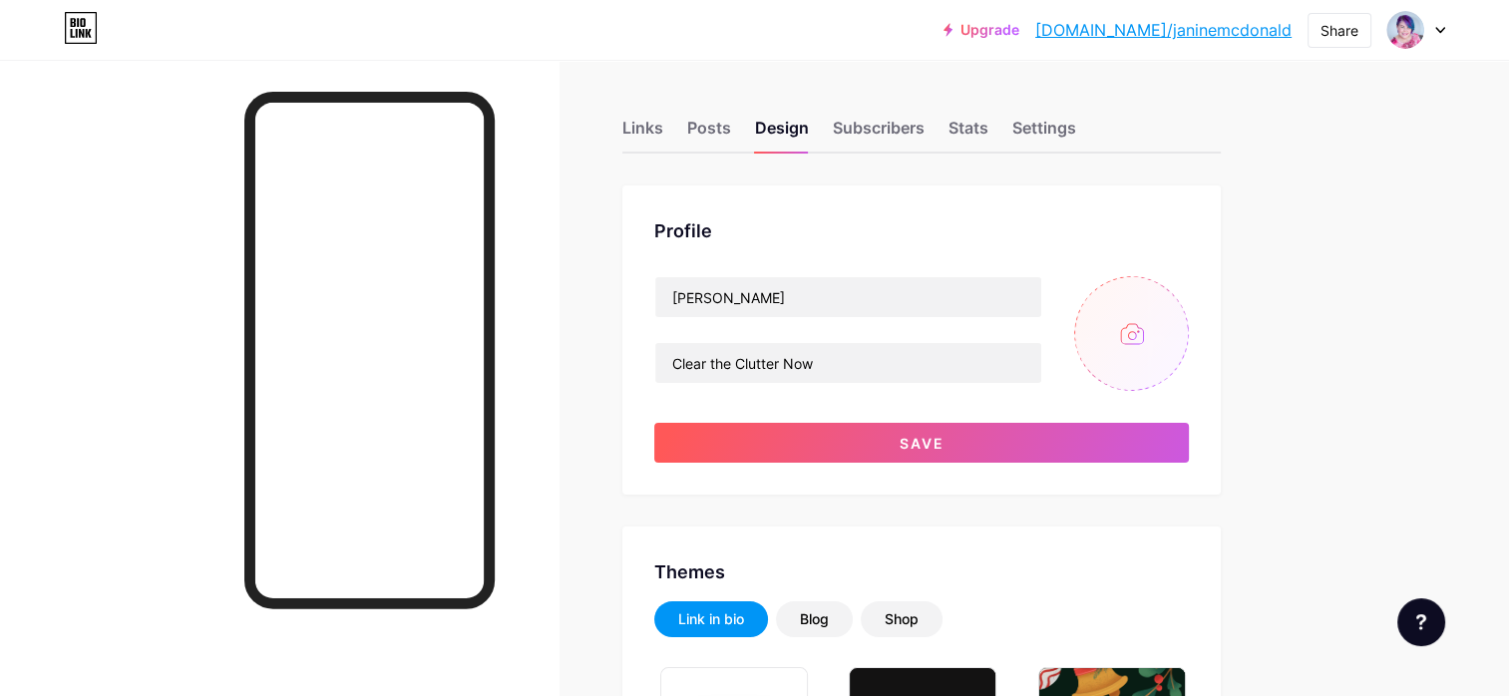
click at [1121, 327] on input "file" at bounding box center [1131, 333] width 115 height 115
type input "C:\fakepath\3-EGL_2332 crop.jpg"
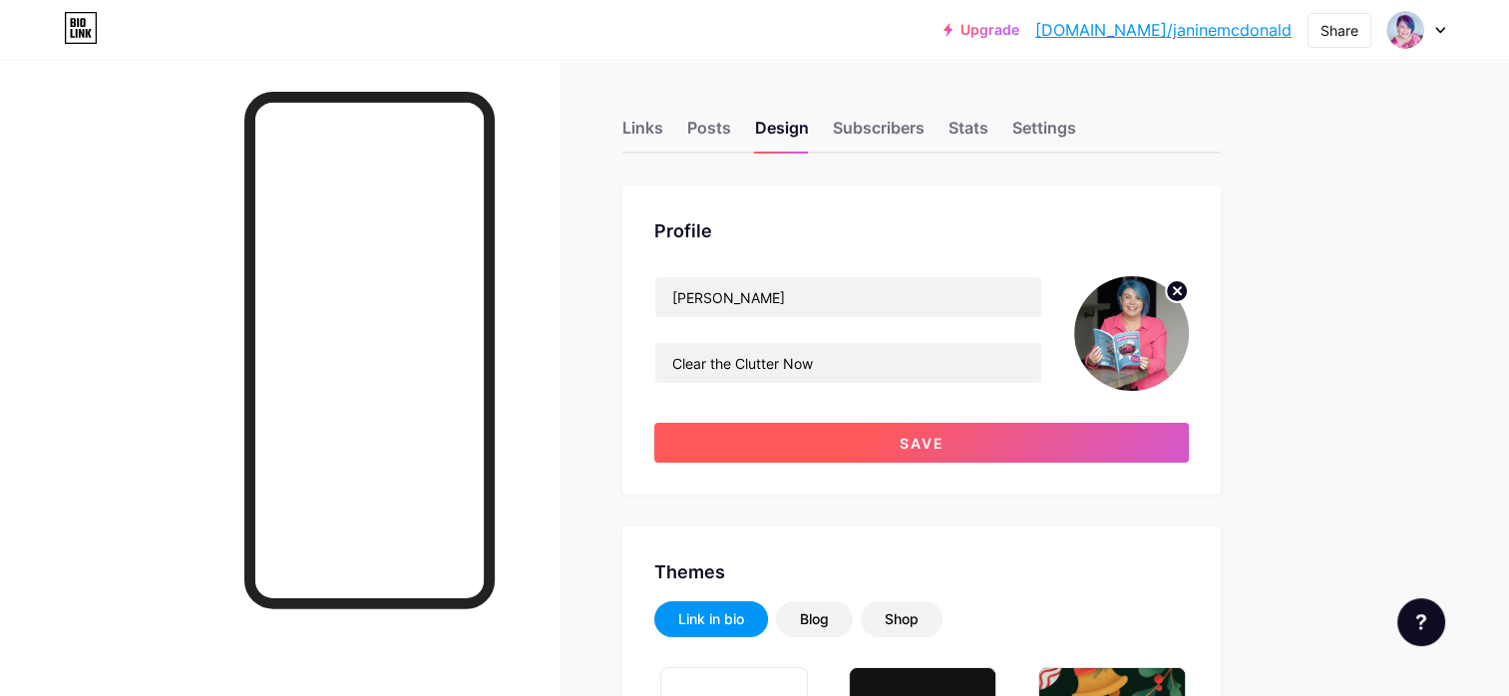
click at [962, 440] on button "Save" at bounding box center [921, 443] width 534 height 40
type input "#20b8c6"
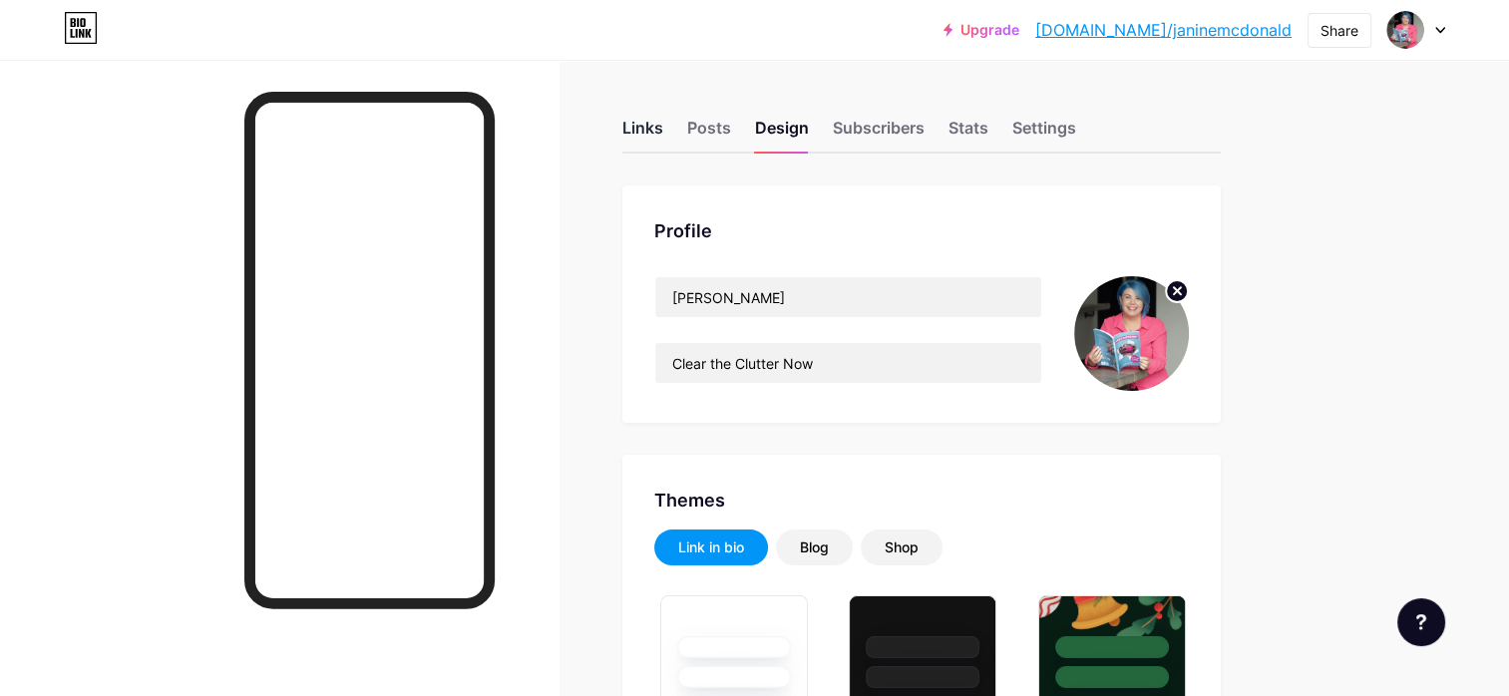
click at [654, 125] on div "Links" at bounding box center [642, 134] width 41 height 36
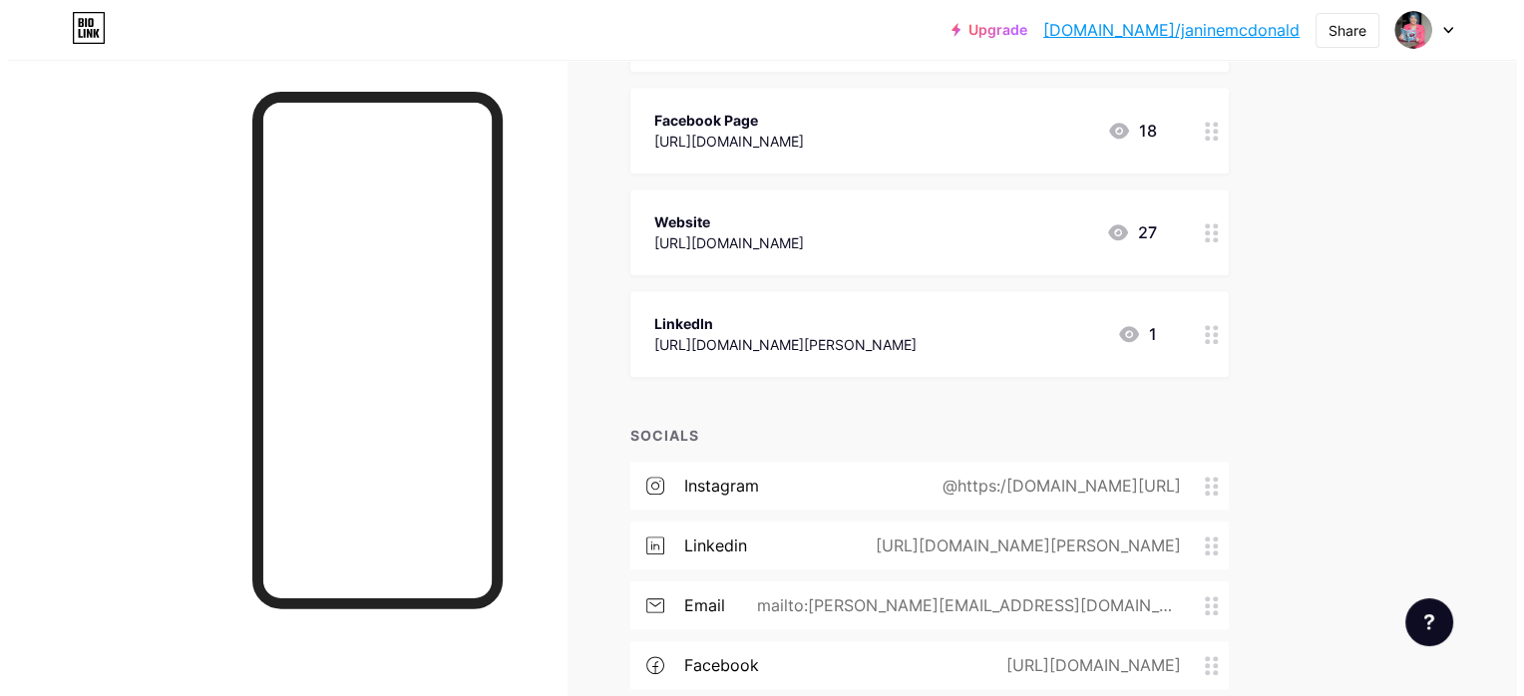
scroll to position [2105, 0]
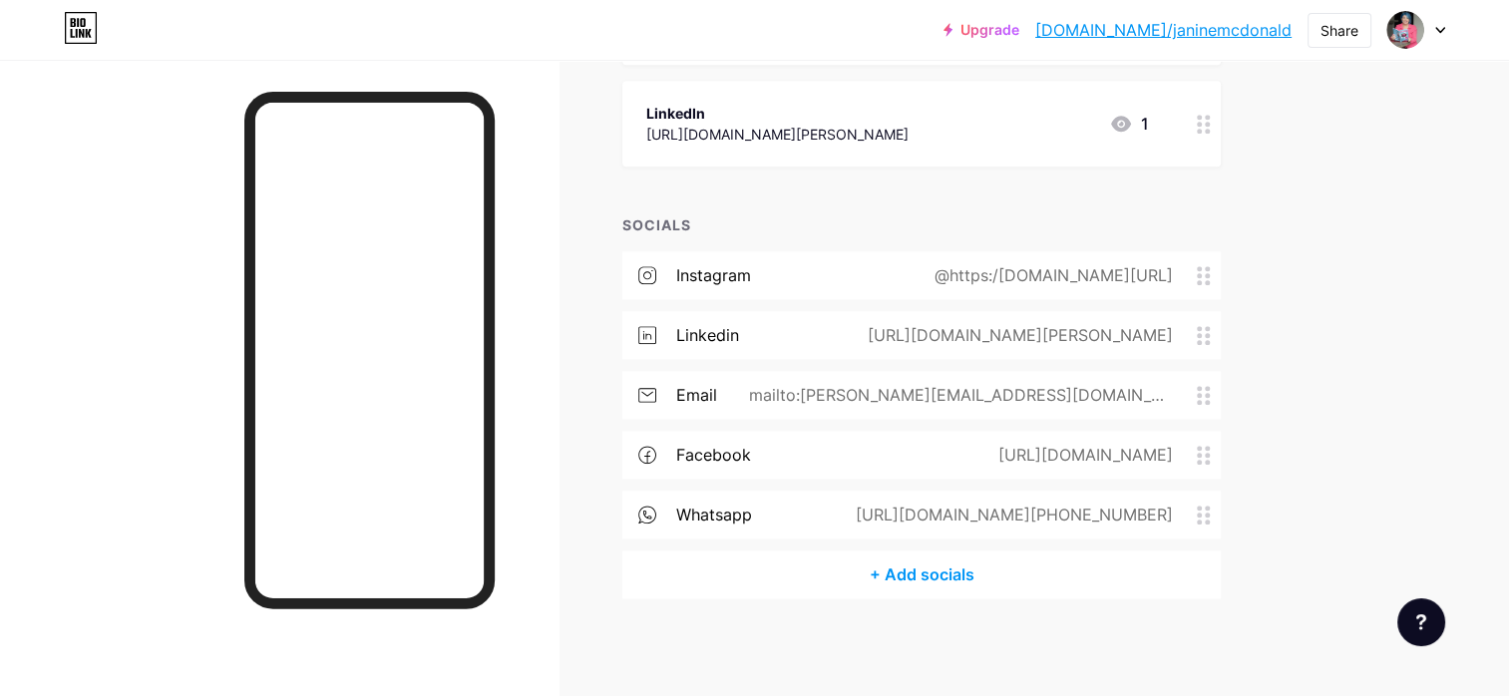
click at [1021, 331] on div "[URL][DOMAIN_NAME][PERSON_NAME]" at bounding box center [1016, 335] width 361 height 24
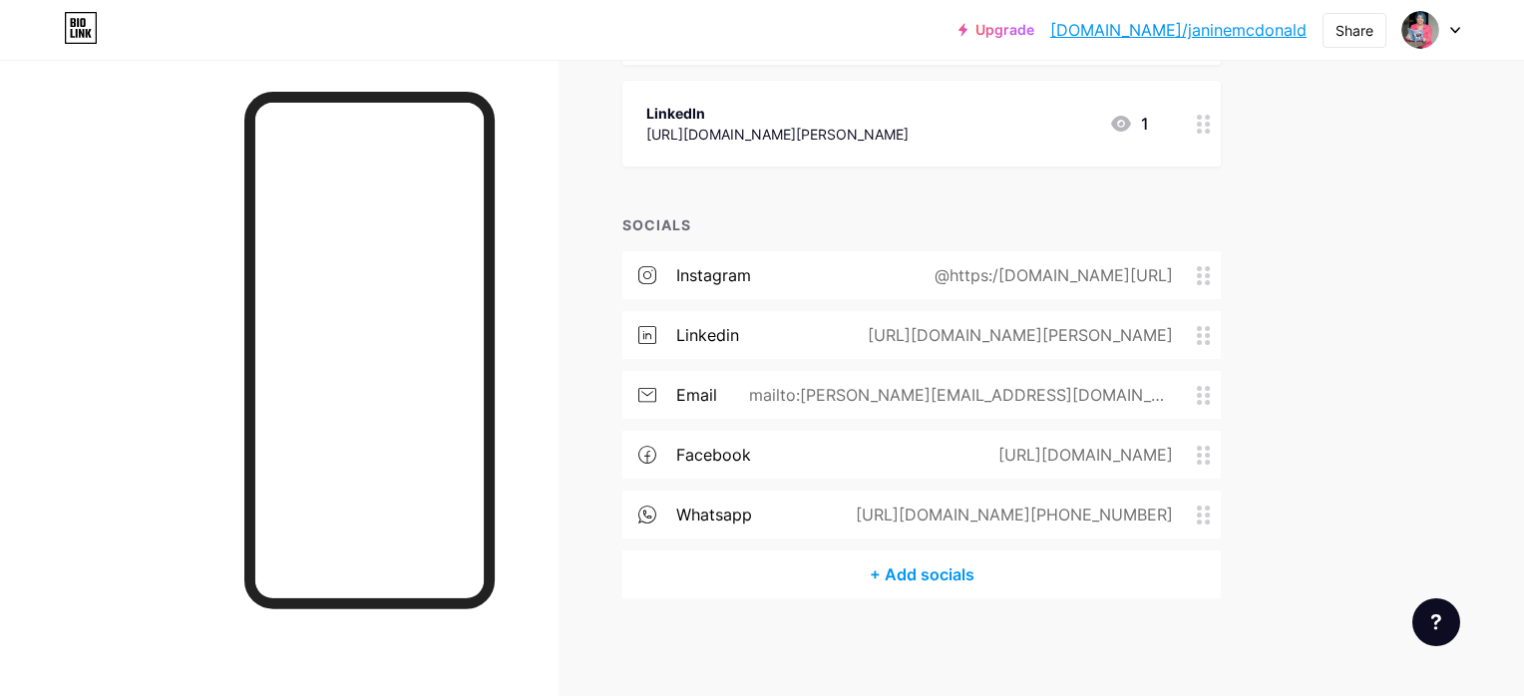
scroll to position [0, 377]
drag, startPoint x: 583, startPoint y: 343, endPoint x: 996, endPoint y: 353, distance: 412.9
click at [996, 353] on div "Linkedin Linkedin [DOMAIN_NAME][URL][PERSON_NAME] Remove icon Save" at bounding box center [762, 348] width 1524 height 696
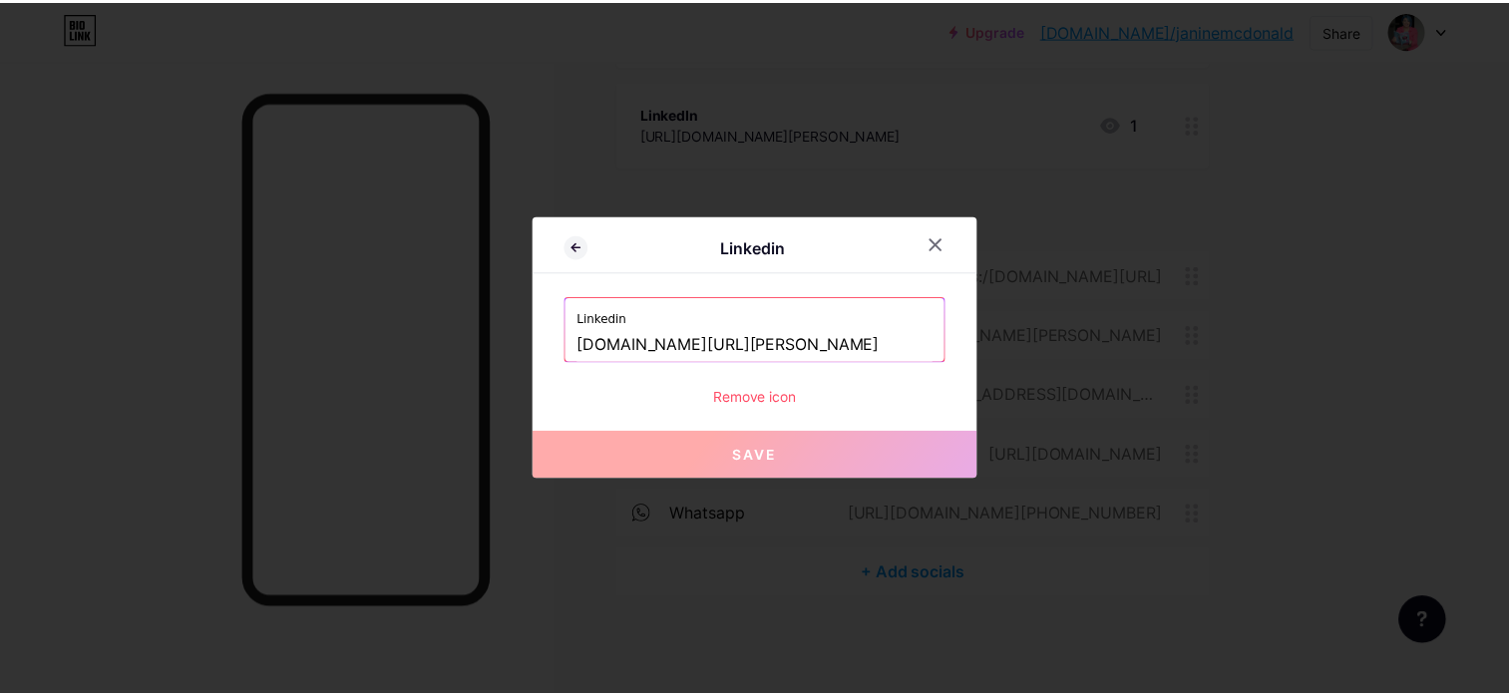
scroll to position [0, 0]
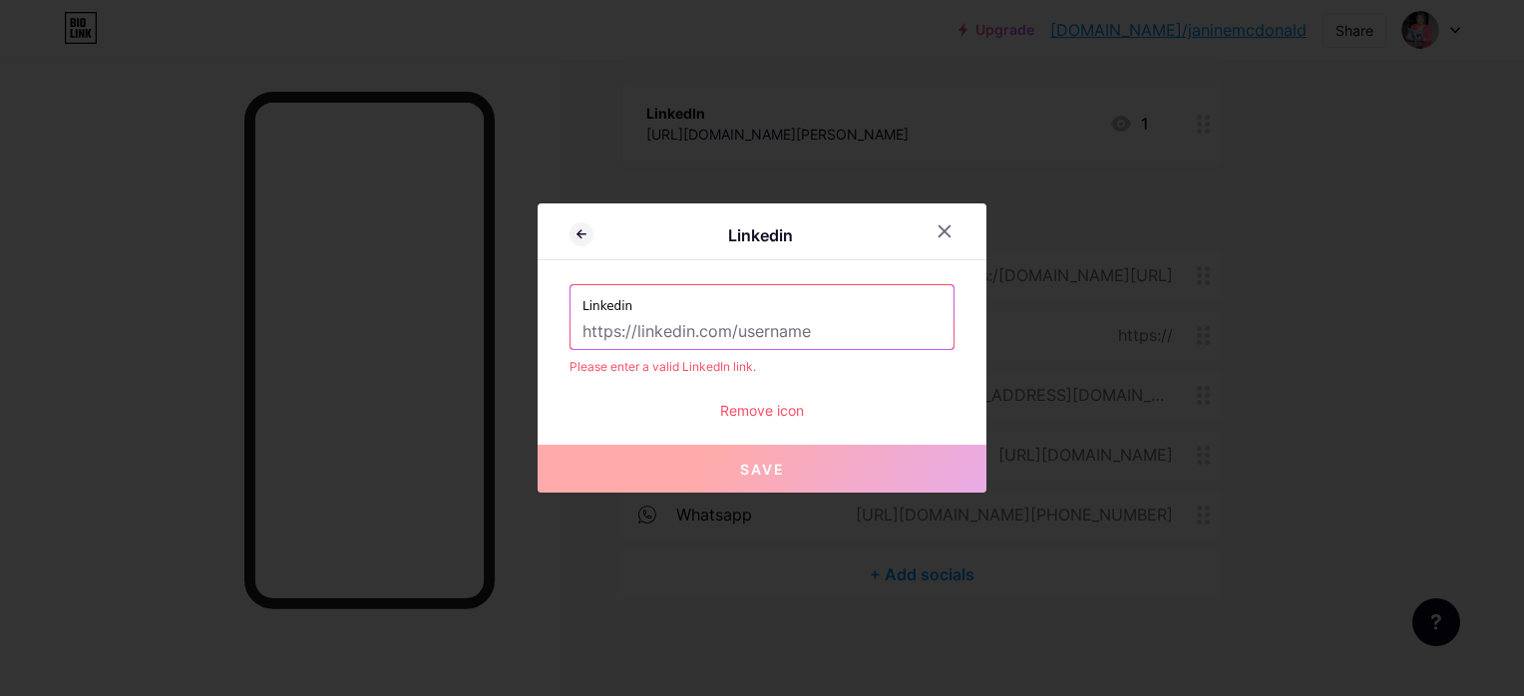
paste input "[URL][DOMAIN_NAME][PERSON_NAME]"
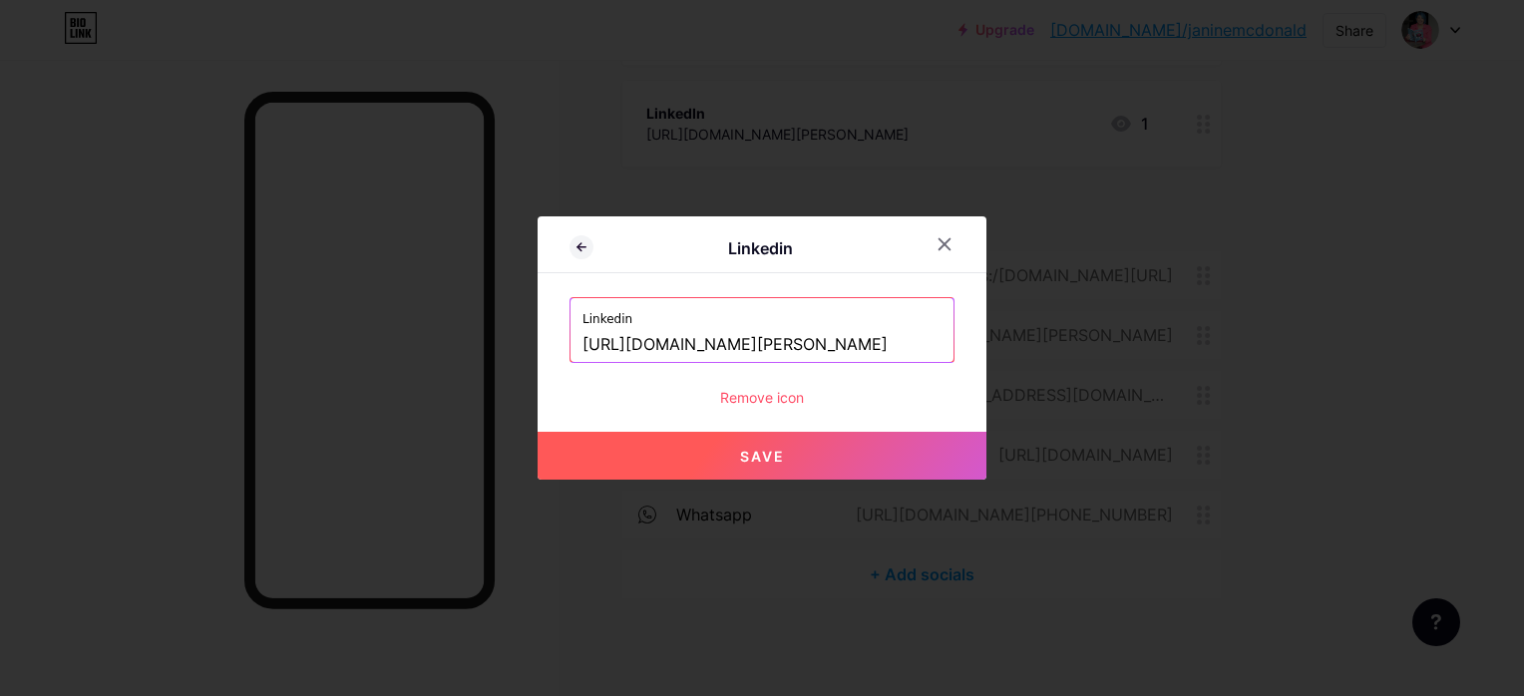
type input "[URL][DOMAIN_NAME][PERSON_NAME]"
click at [754, 457] on span "Save" at bounding box center [762, 456] width 45 height 17
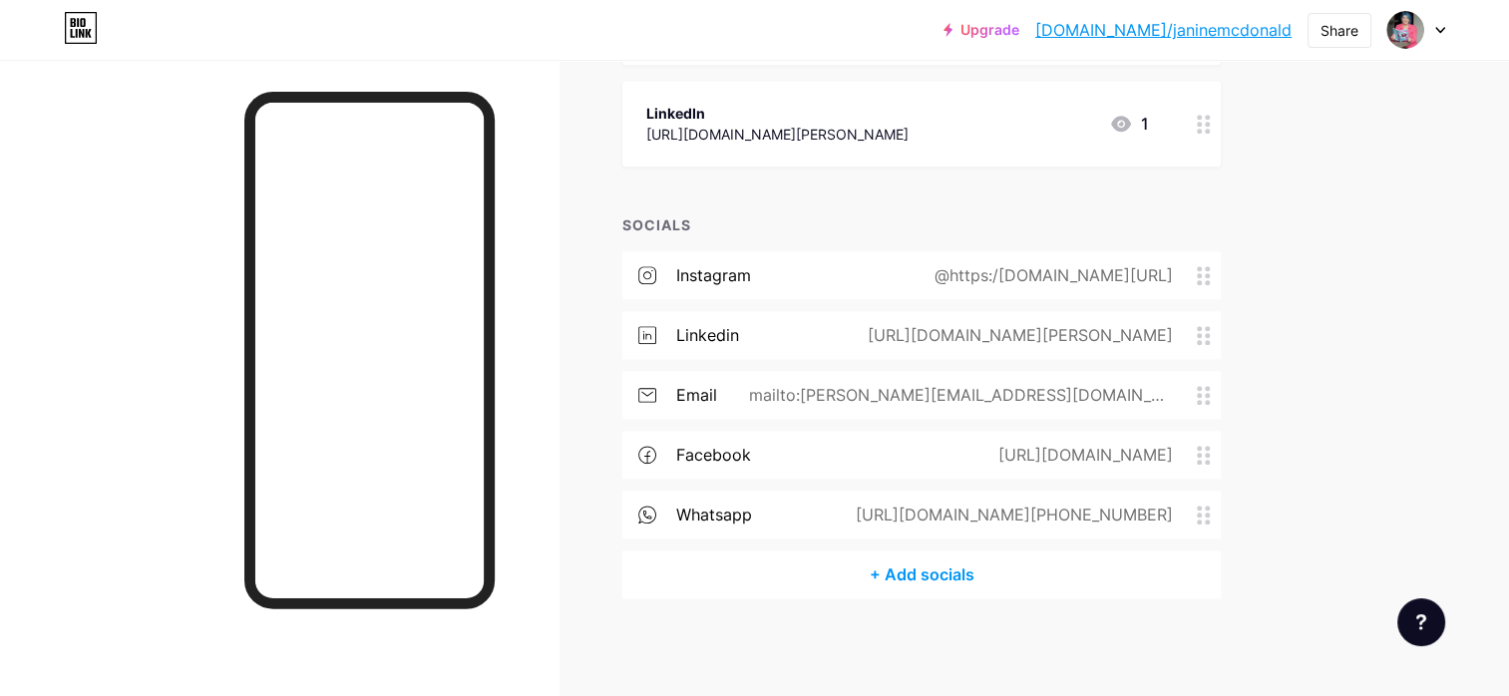
drag, startPoint x: 961, startPoint y: 451, endPoint x: 966, endPoint y: 315, distance: 135.7
click at [966, 315] on div "instagram @https:/[DOMAIN_NAME][URL] linkedin [URL][DOMAIN_NAME][PERSON_NAME] e…" at bounding box center [921, 400] width 598 height 299
drag, startPoint x: 966, startPoint y: 315, endPoint x: 1340, endPoint y: 359, distance: 376.5
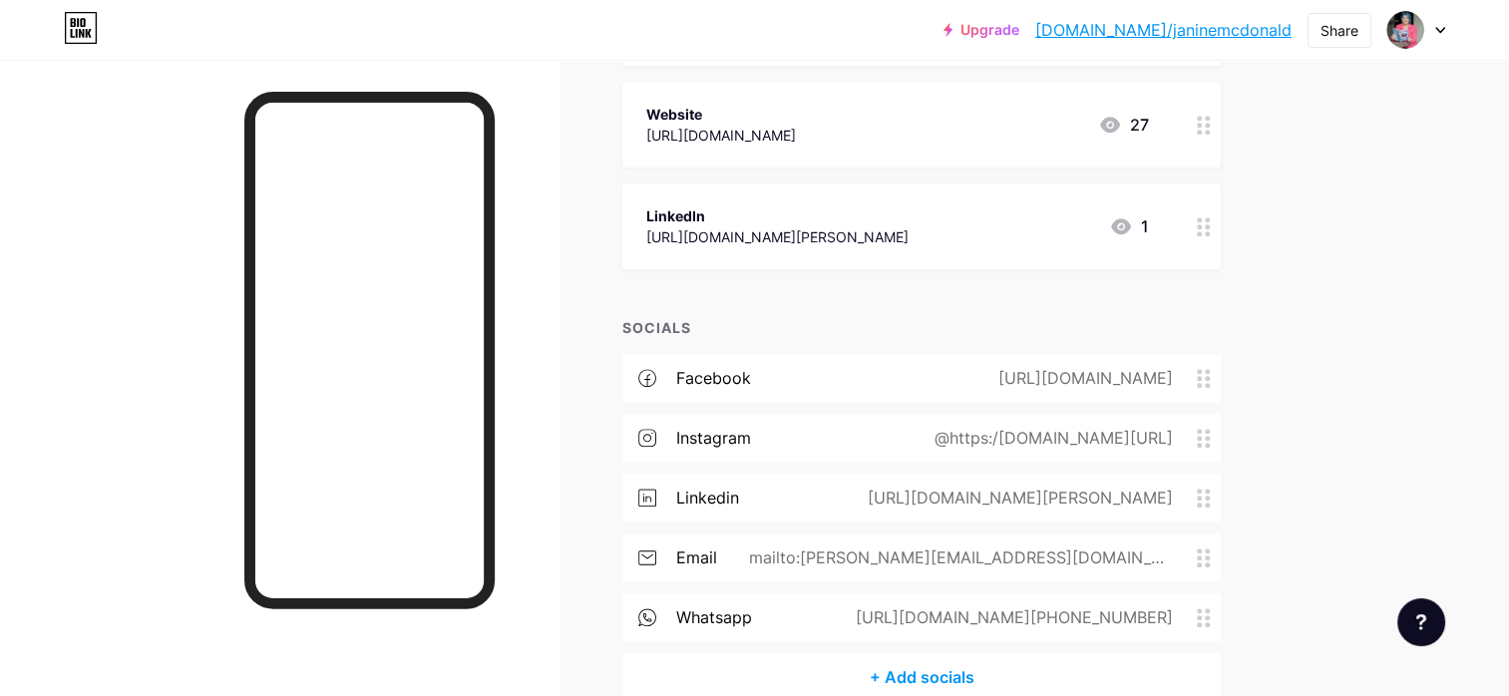
scroll to position [2105, 0]
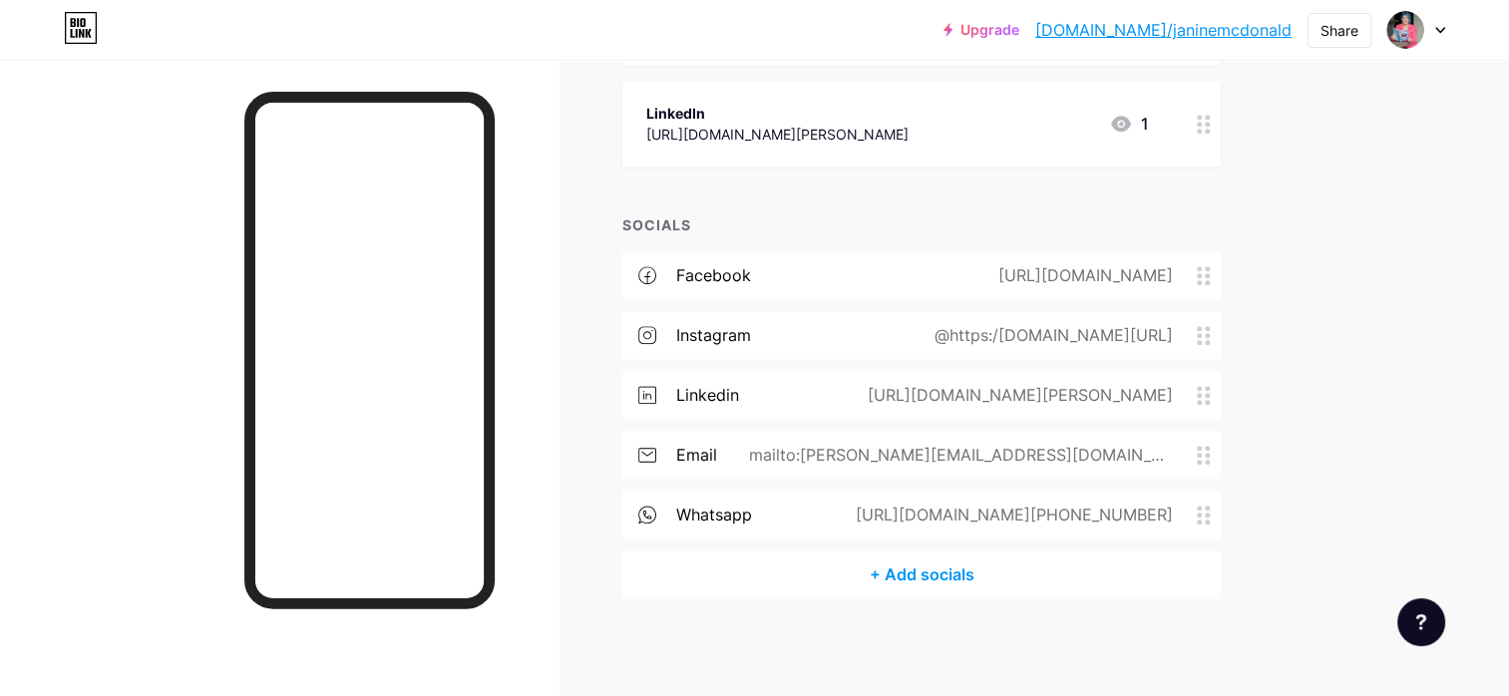
click at [1340, 32] on div "Share" at bounding box center [1339, 30] width 38 height 21
click at [1196, 156] on div "Get my QR code" at bounding box center [1199, 151] width 125 height 24
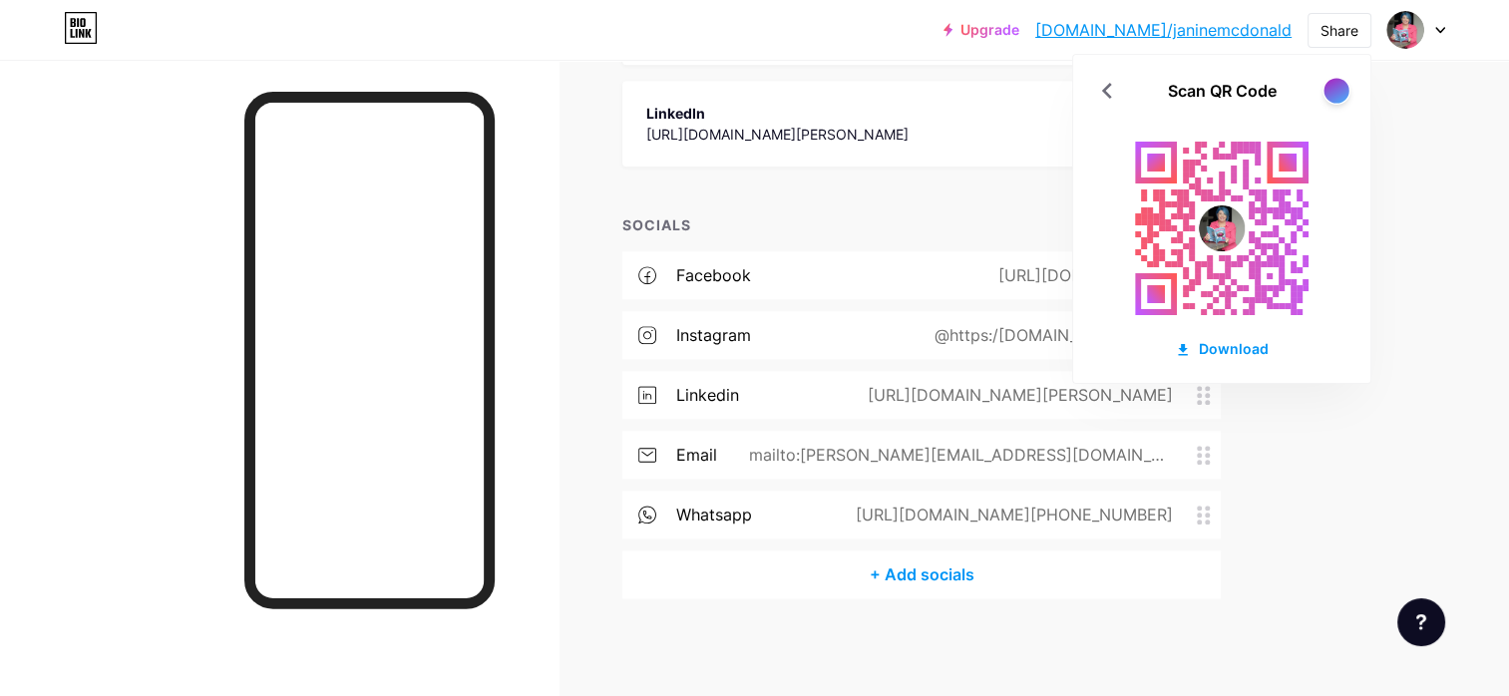
click at [1336, 90] on div at bounding box center [1335, 90] width 25 height 25
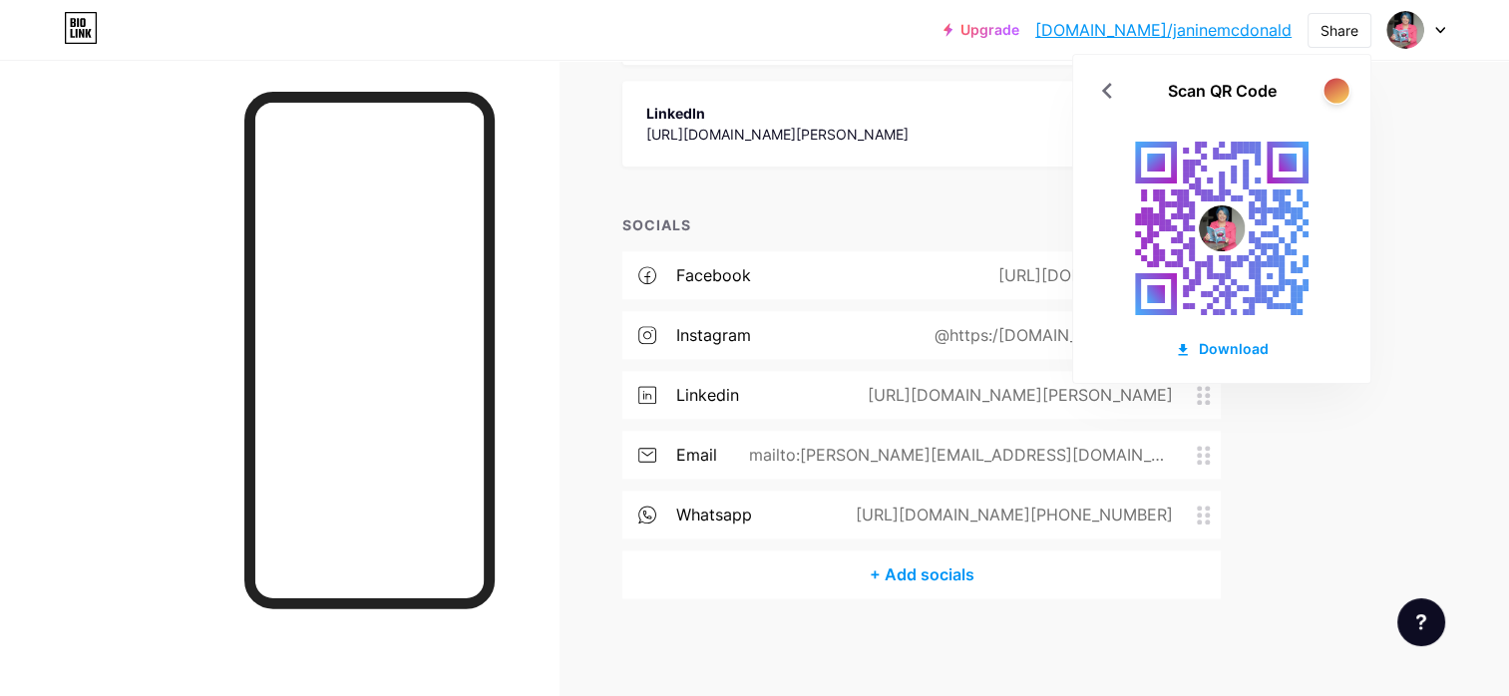
click at [1336, 90] on div at bounding box center [1335, 90] width 25 height 25
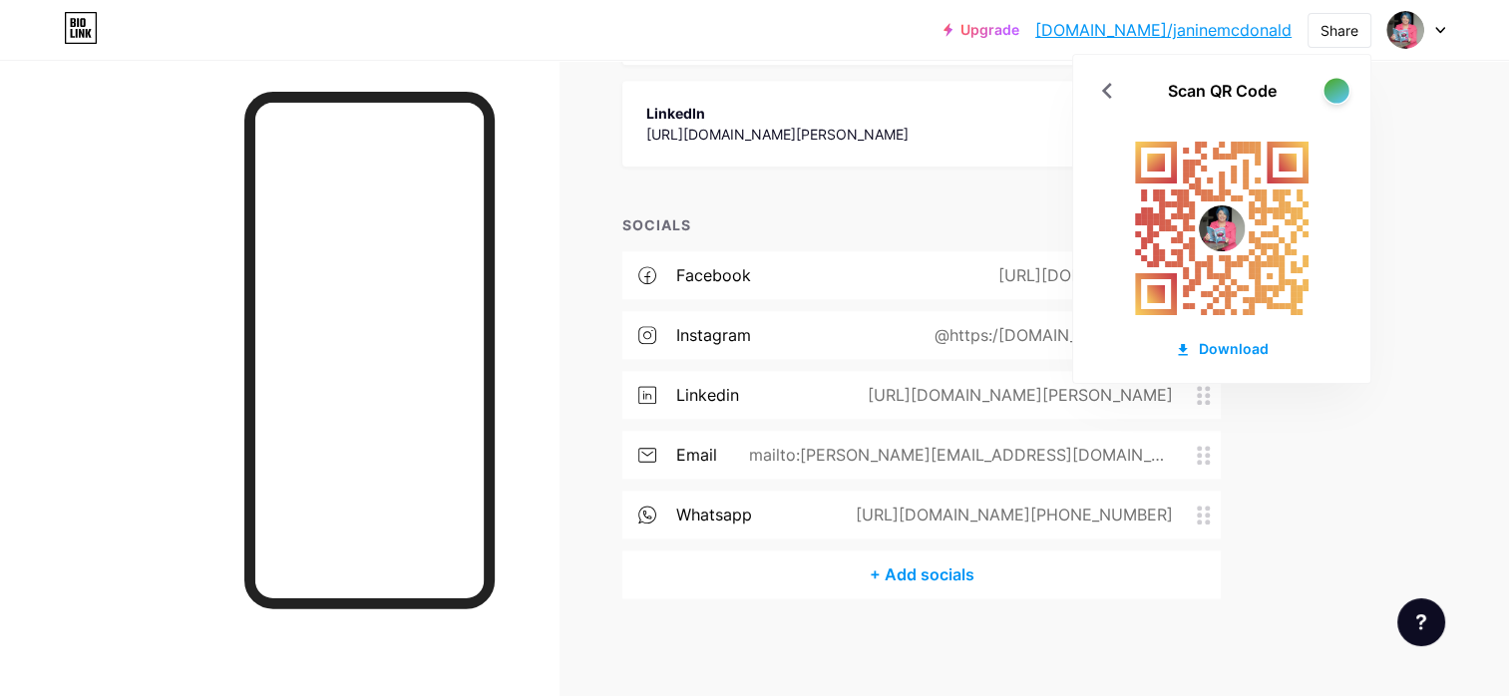
click at [1336, 90] on div at bounding box center [1335, 90] width 25 height 25
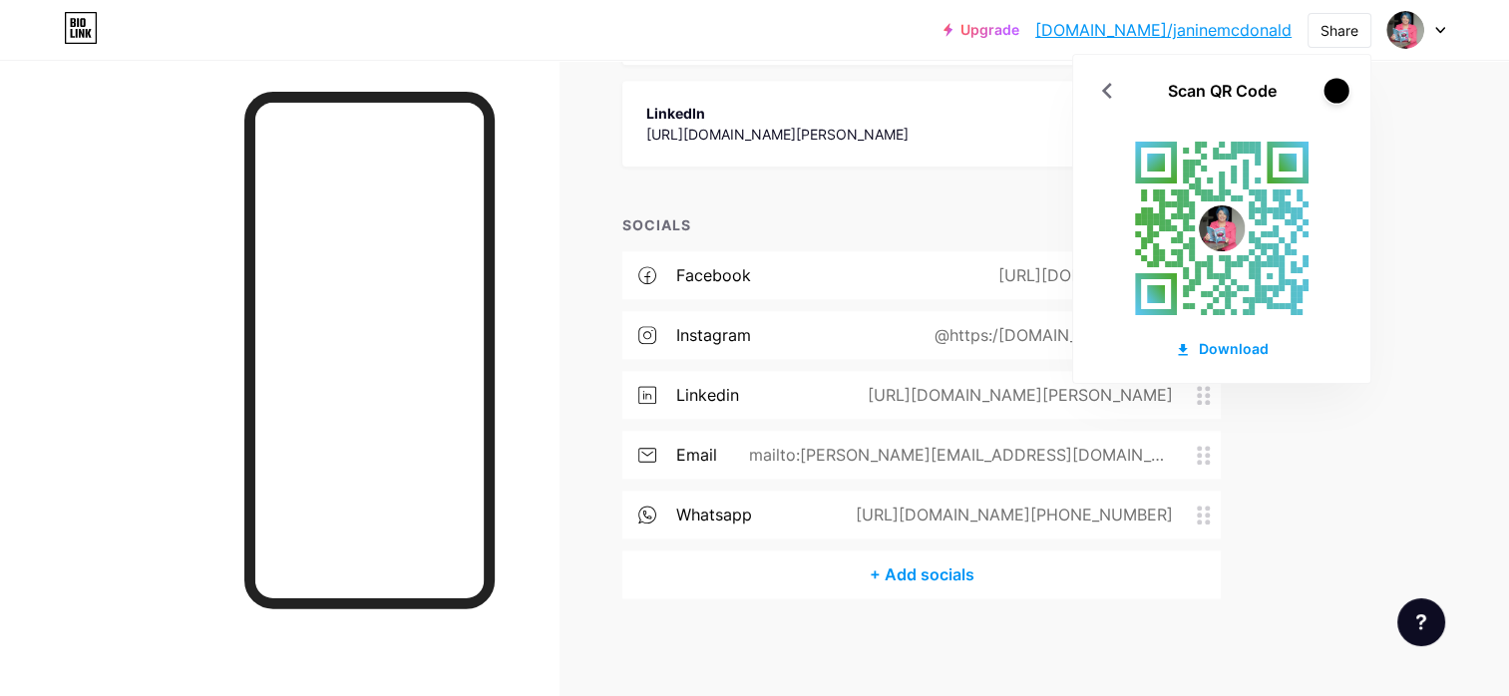
click at [1336, 90] on div at bounding box center [1335, 90] width 25 height 25
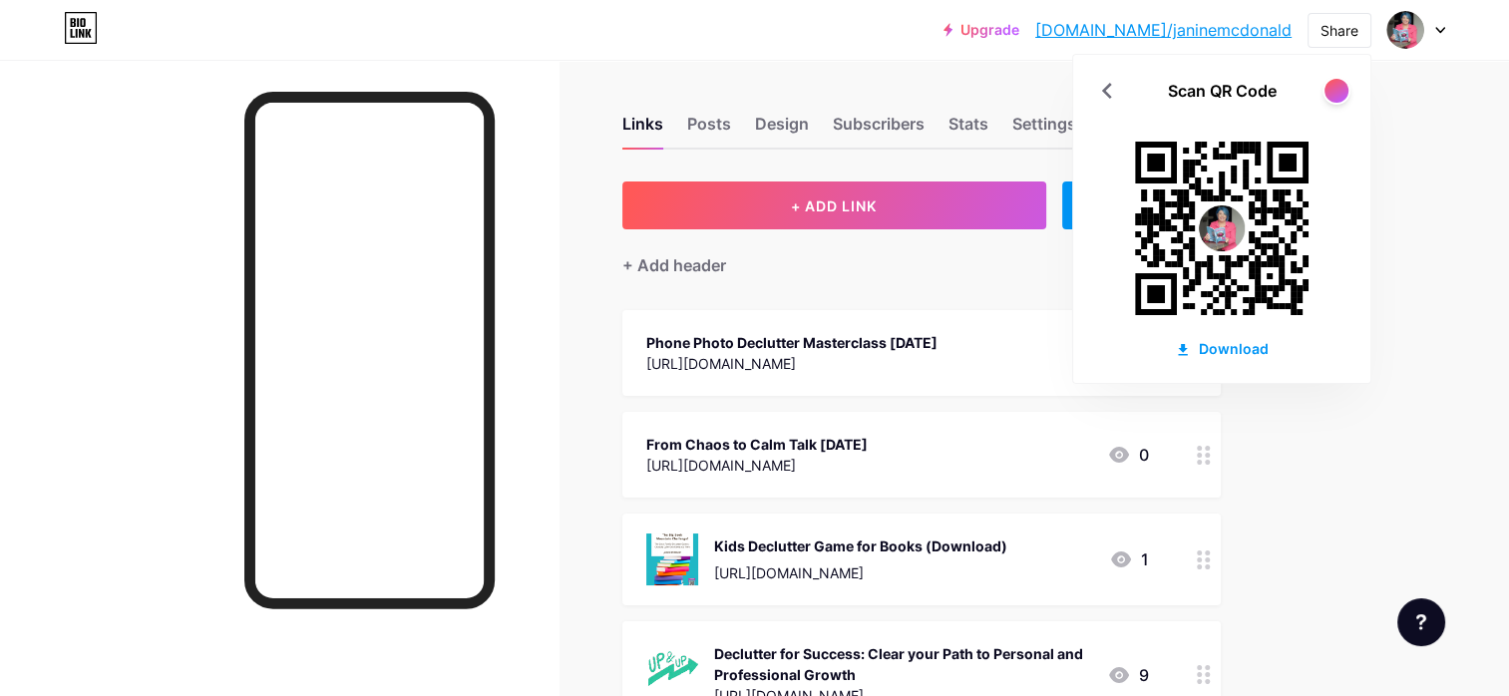
scroll to position [0, 0]
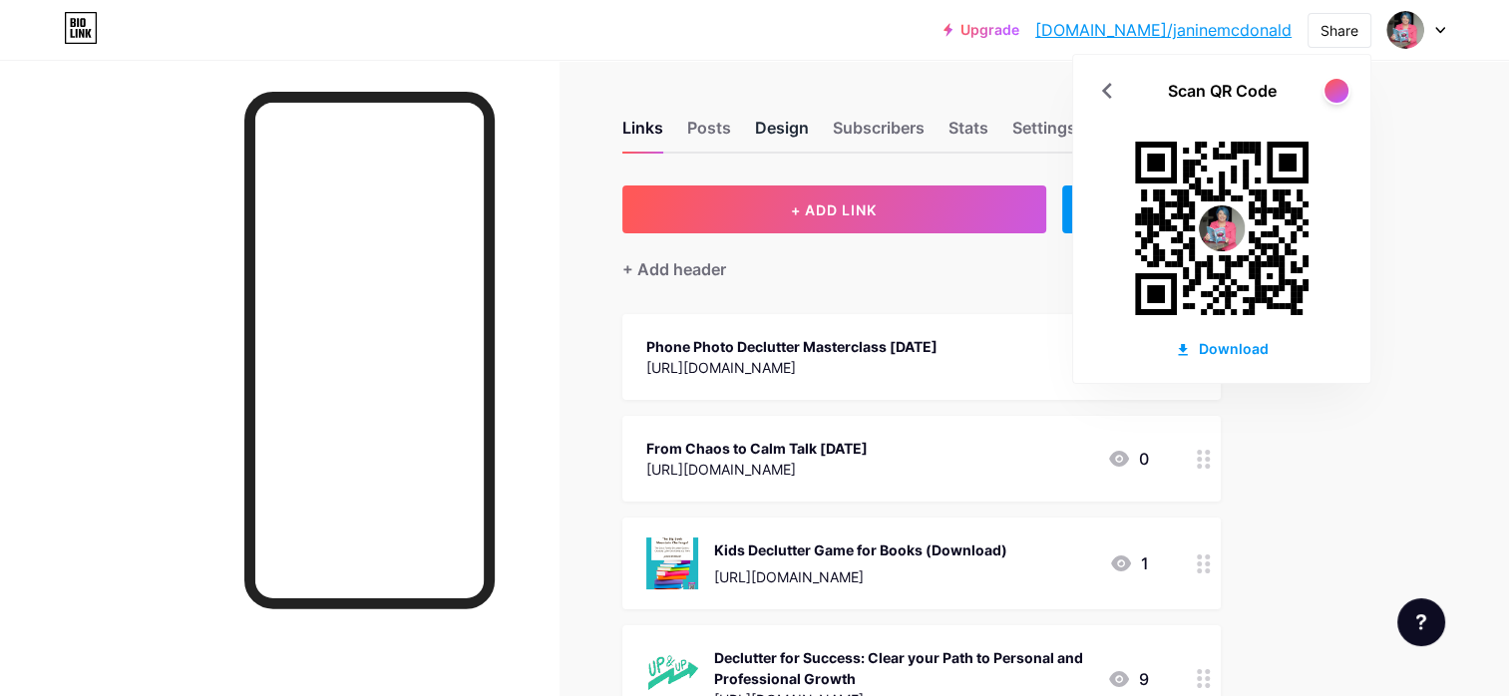
click at [792, 135] on div "Design" at bounding box center [782, 134] width 54 height 36
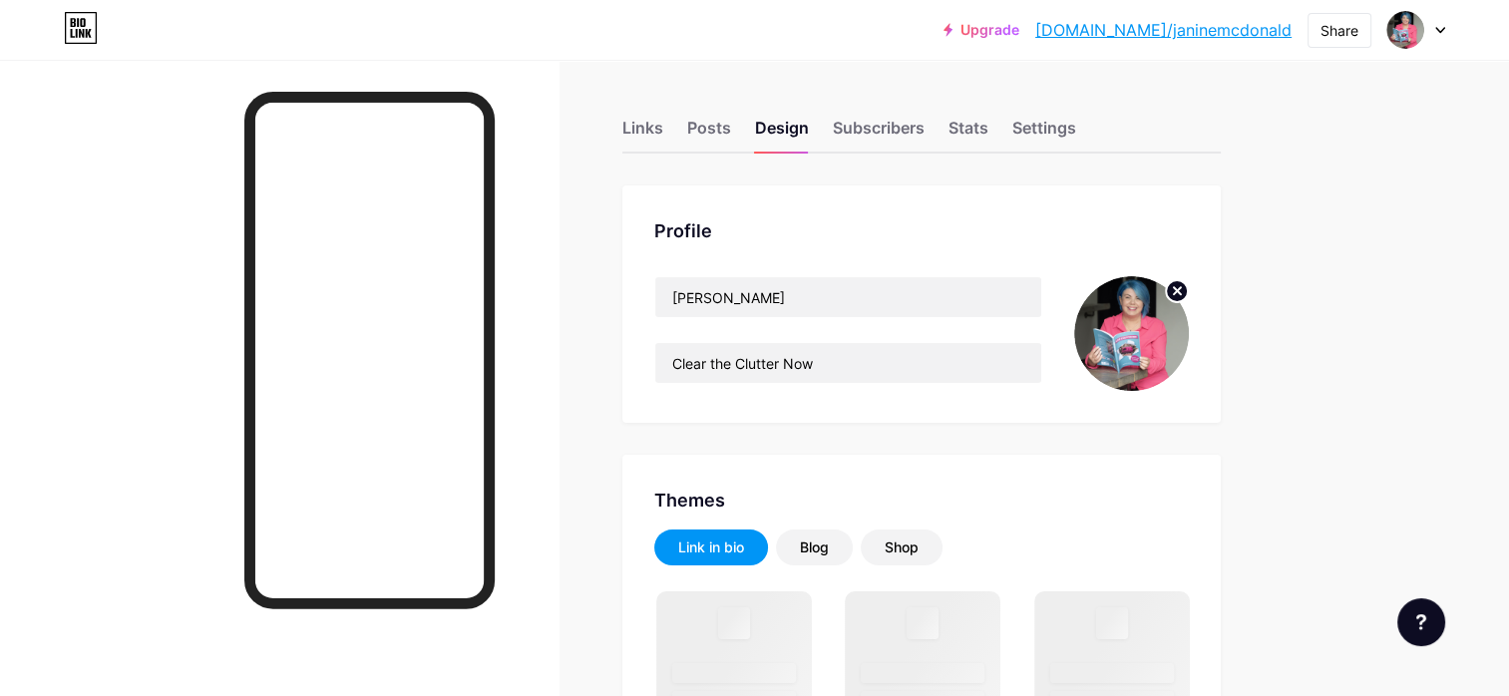
click at [1148, 324] on img at bounding box center [1131, 333] width 115 height 115
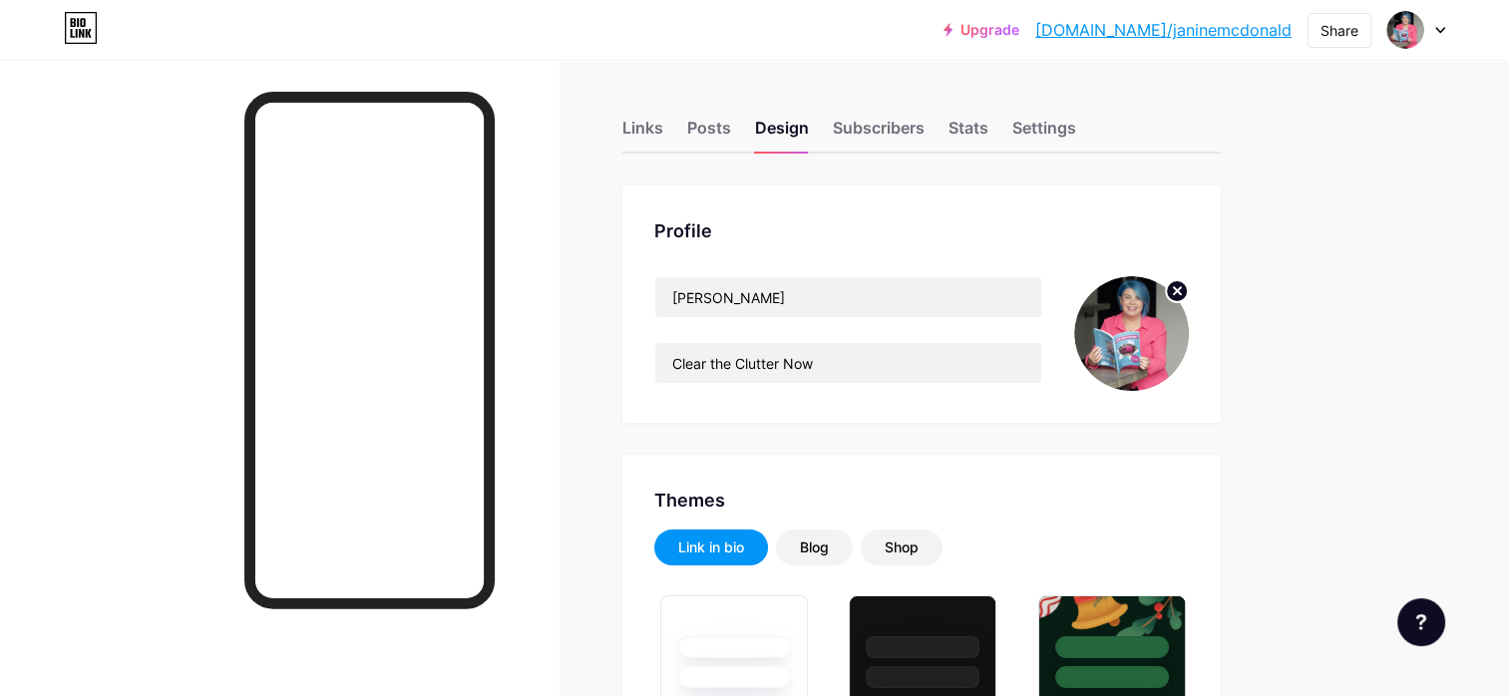
click at [1172, 289] on circle at bounding box center [1177, 291] width 22 height 22
type input "#20b8c6"
type input "#f4f0f0"
type input "#000000"
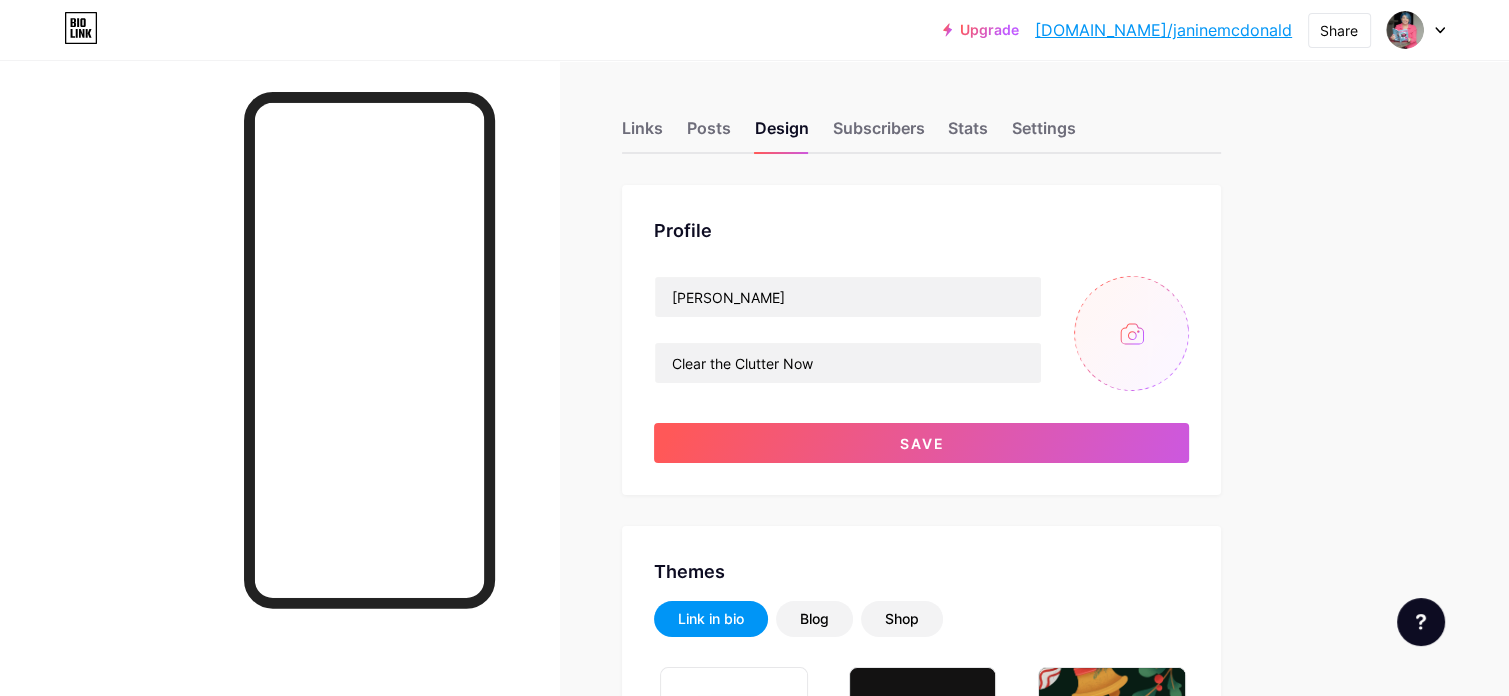
click at [1134, 329] on input "file" at bounding box center [1131, 333] width 115 height 115
type input "C:\fakepath\3-EGL_2332 crop1.jpg"
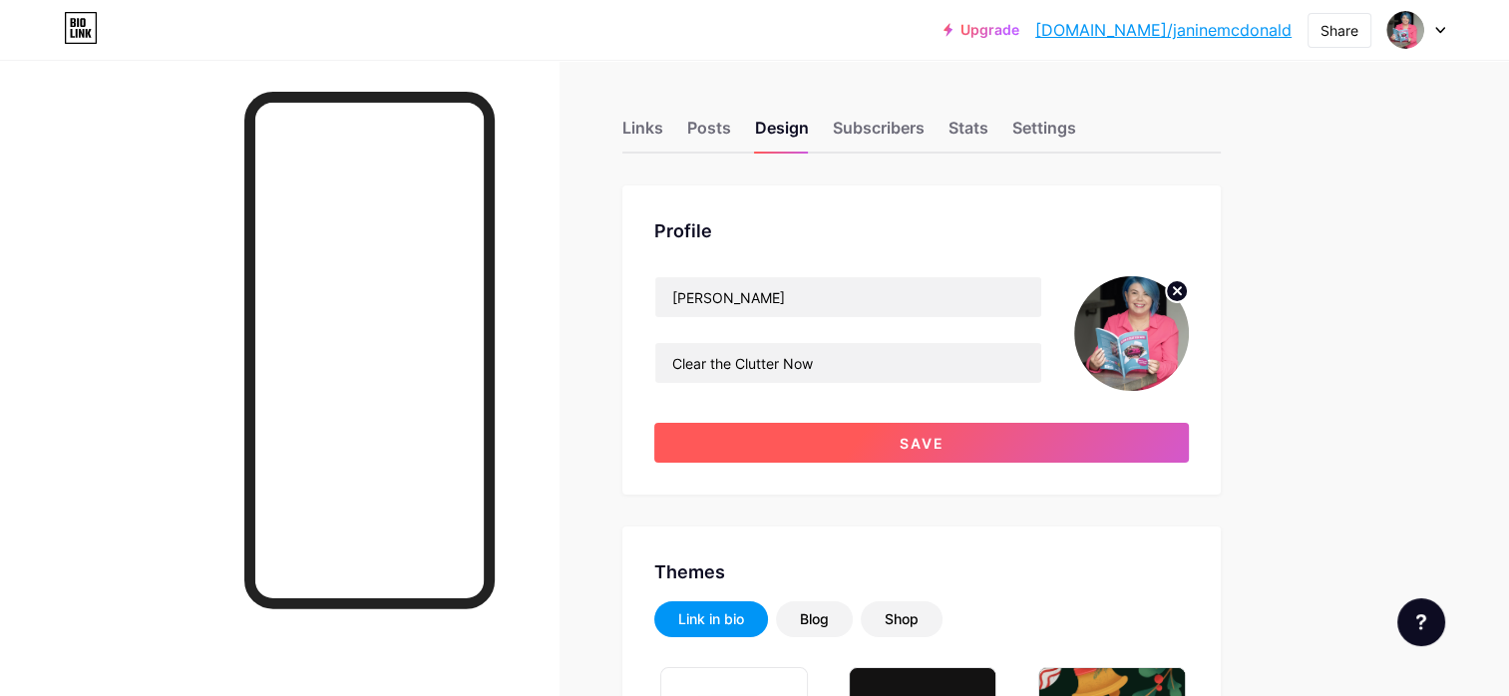
click at [909, 439] on span "Save" at bounding box center [921, 443] width 45 height 17
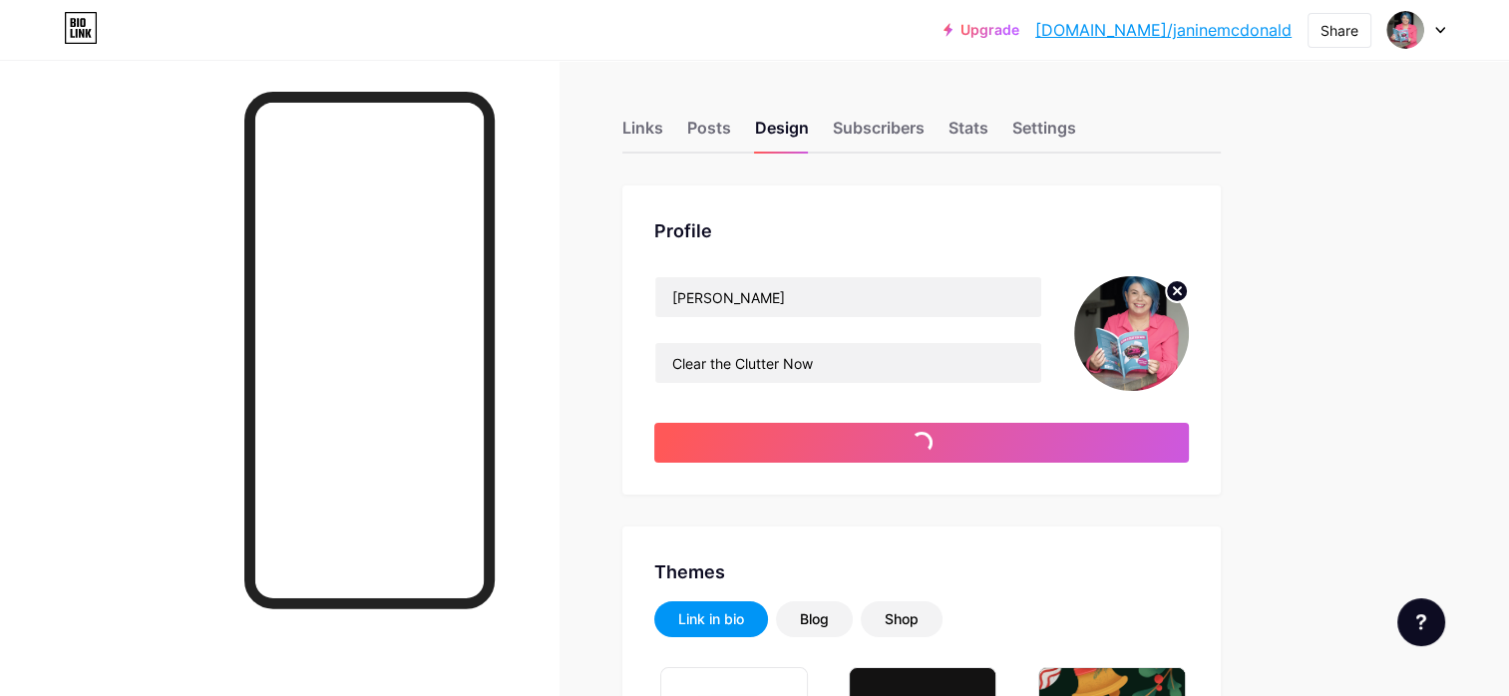
type input "#20b8c6"
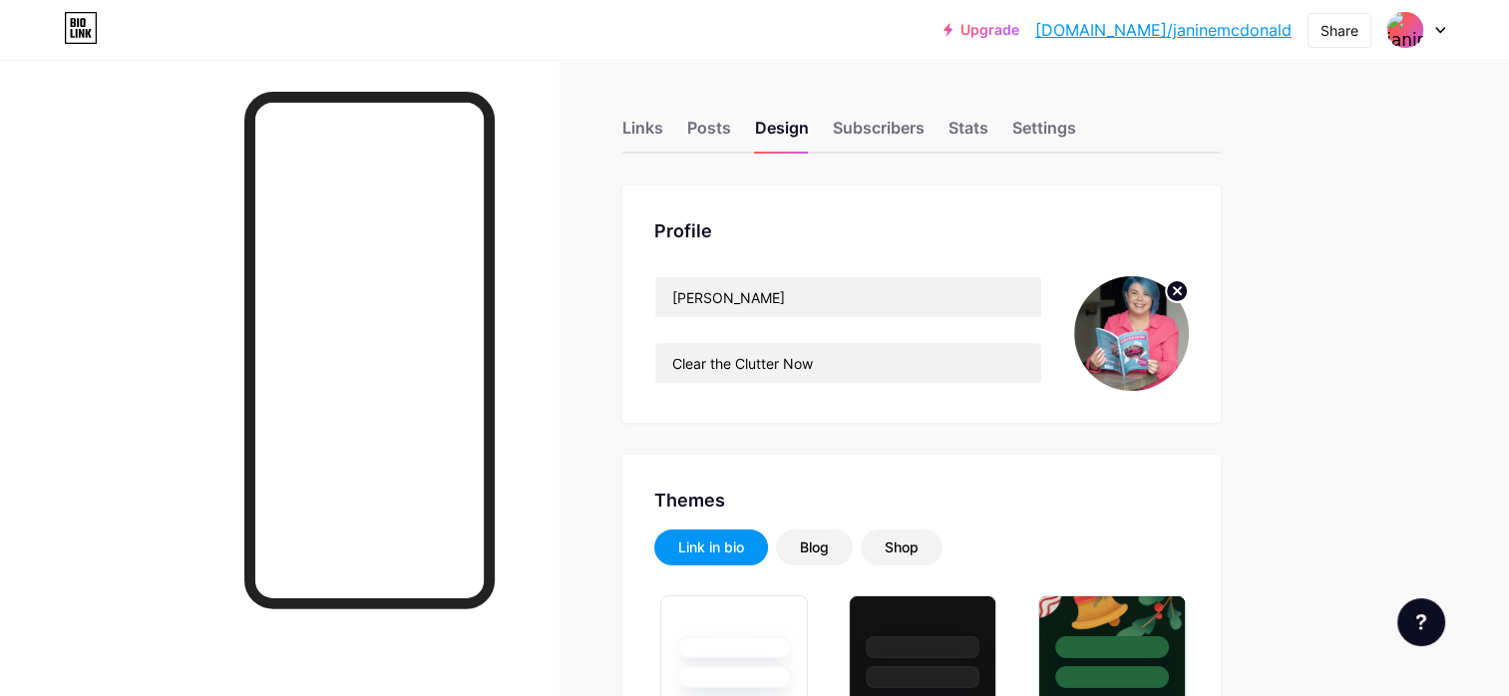
click at [1173, 290] on circle at bounding box center [1177, 291] width 22 height 22
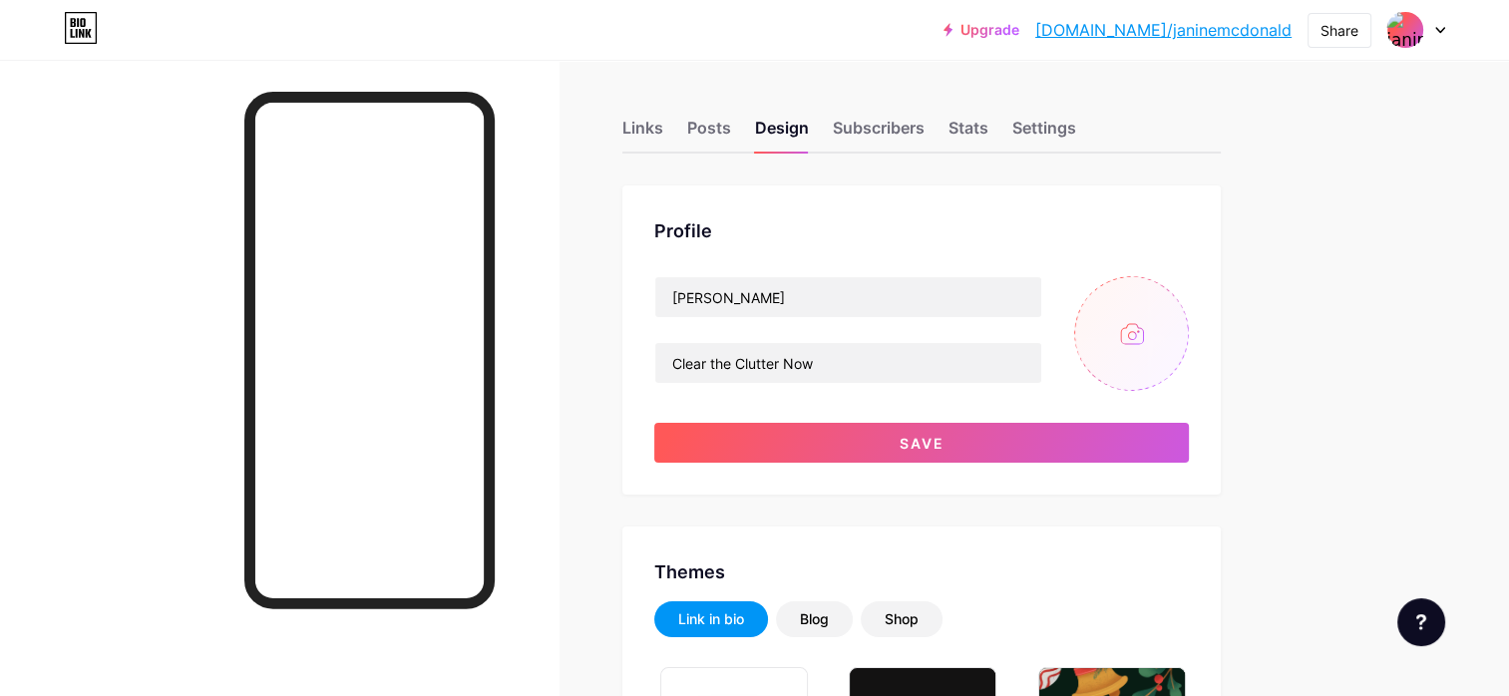
click at [1133, 330] on input "file" at bounding box center [1131, 333] width 115 height 115
type input "C:\fakepath\3-EGL_2332 crop2.jpg"
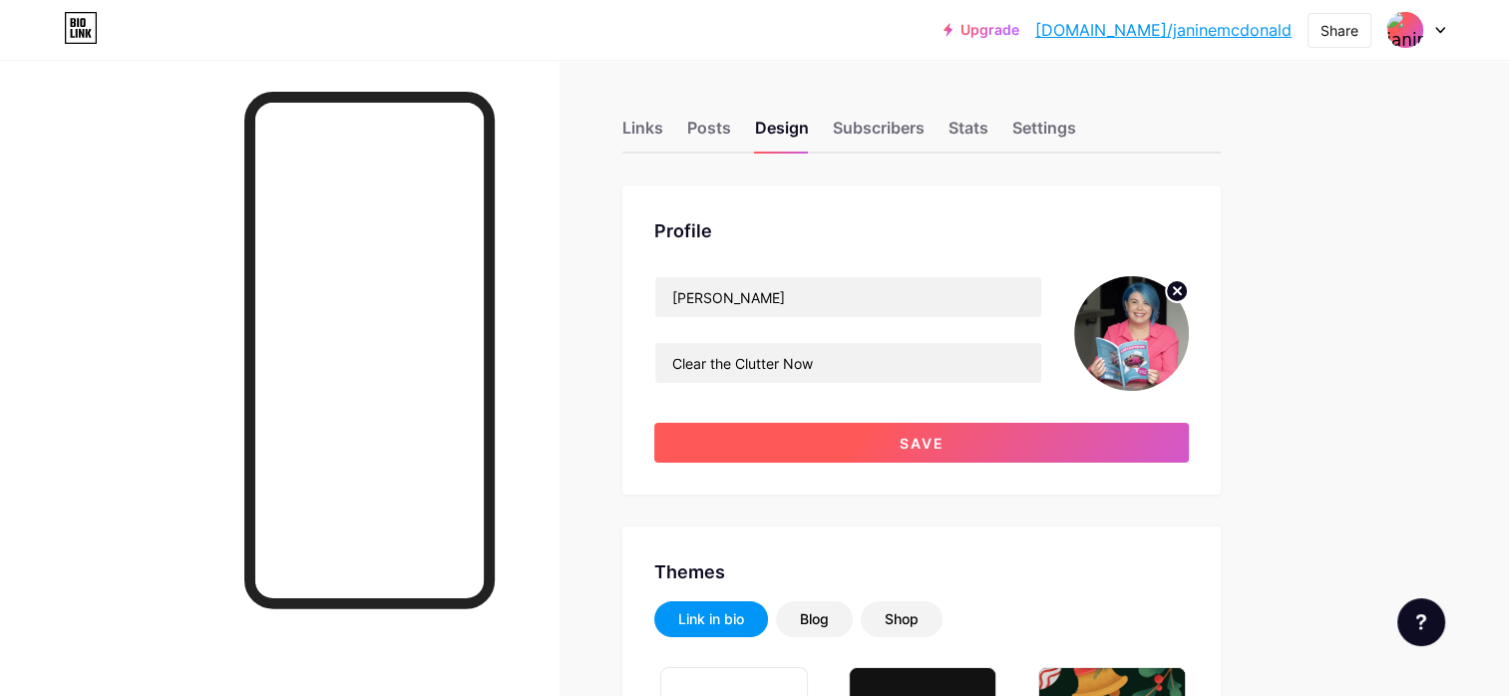
click at [913, 445] on span "Save" at bounding box center [921, 443] width 45 height 17
type input "#20b8c6"
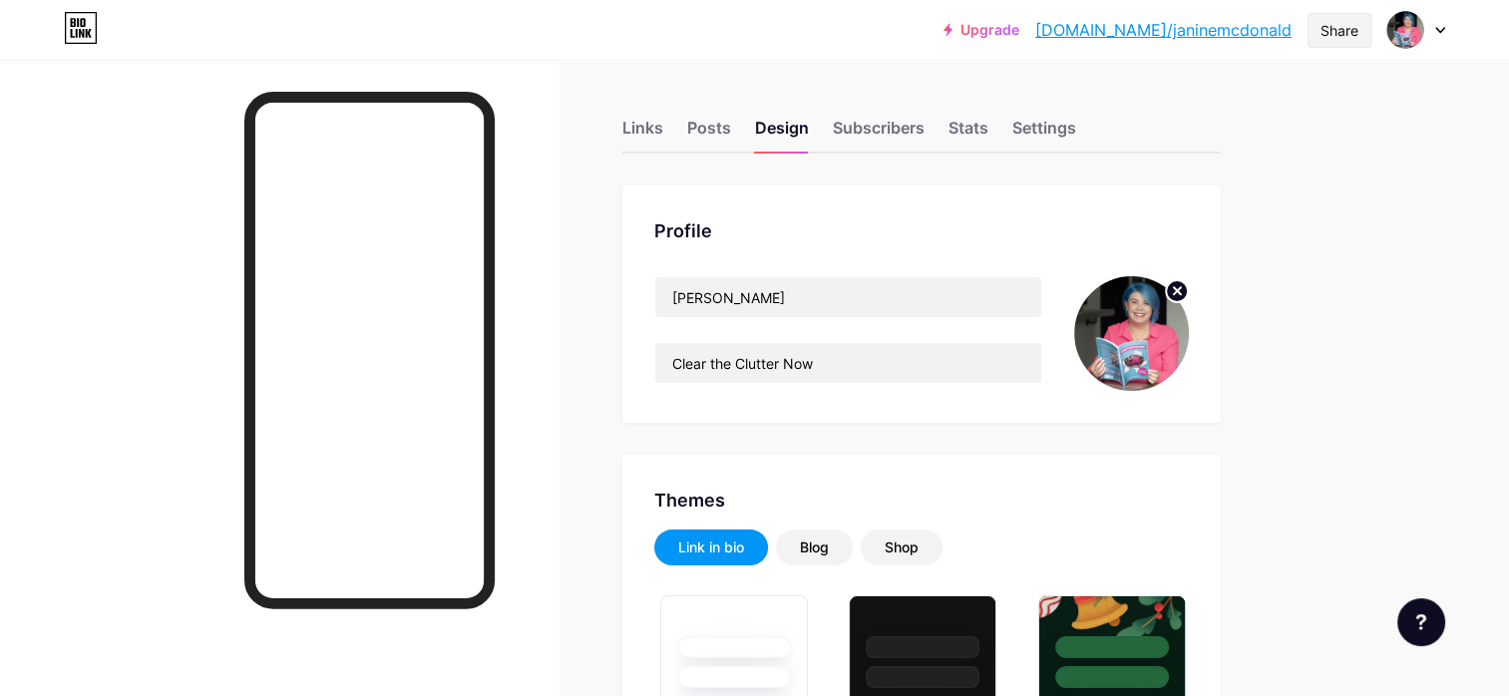
click at [1345, 34] on div "Share" at bounding box center [1339, 30] width 38 height 21
click at [1202, 151] on div "Get my QR code" at bounding box center [1199, 151] width 125 height 24
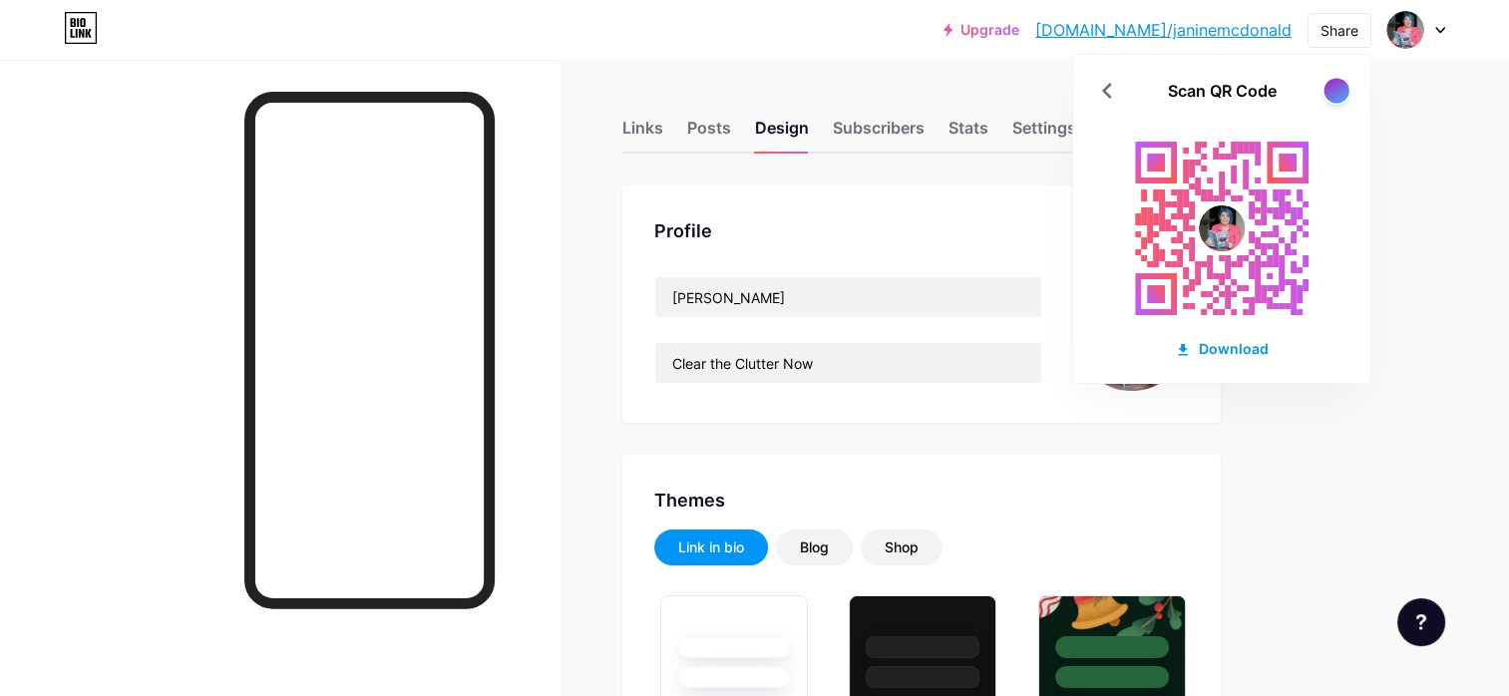
click at [1333, 84] on div at bounding box center [1335, 90] width 25 height 25
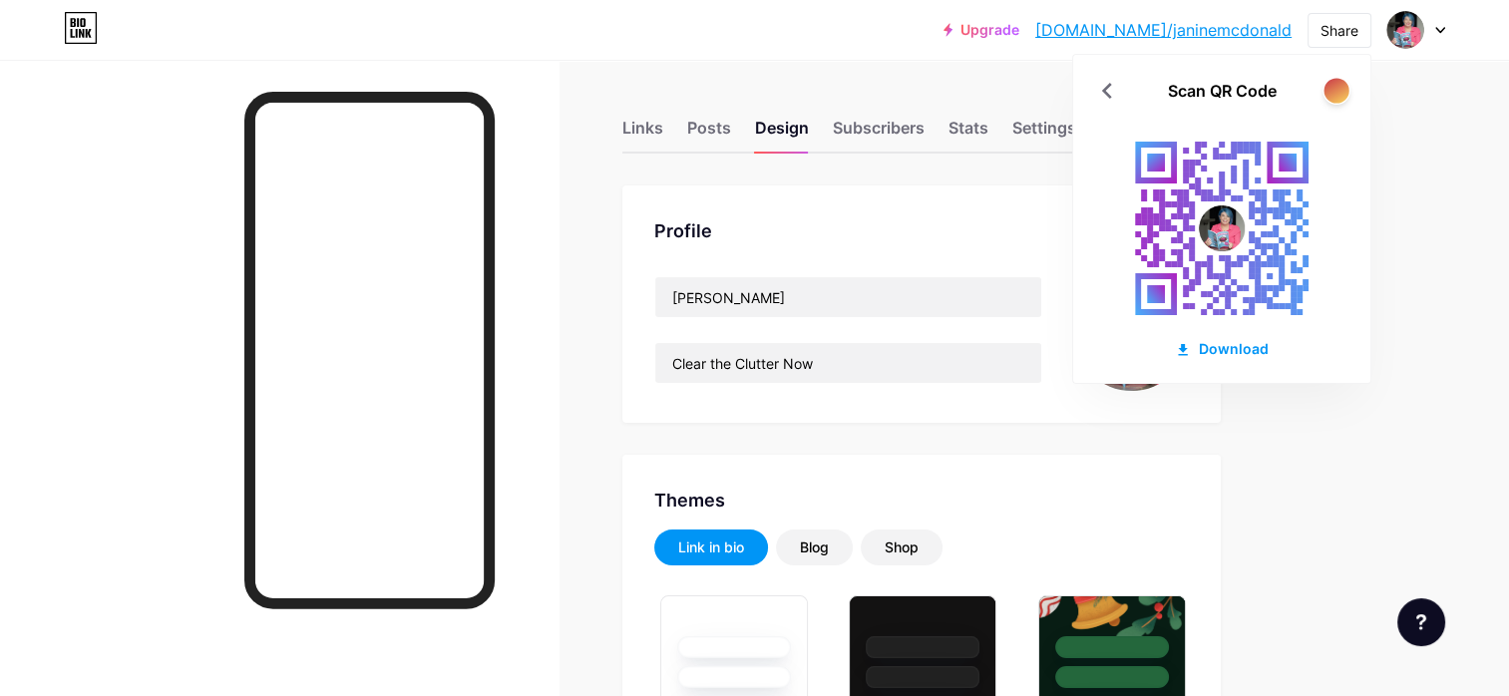
click at [1333, 84] on div at bounding box center [1335, 90] width 25 height 25
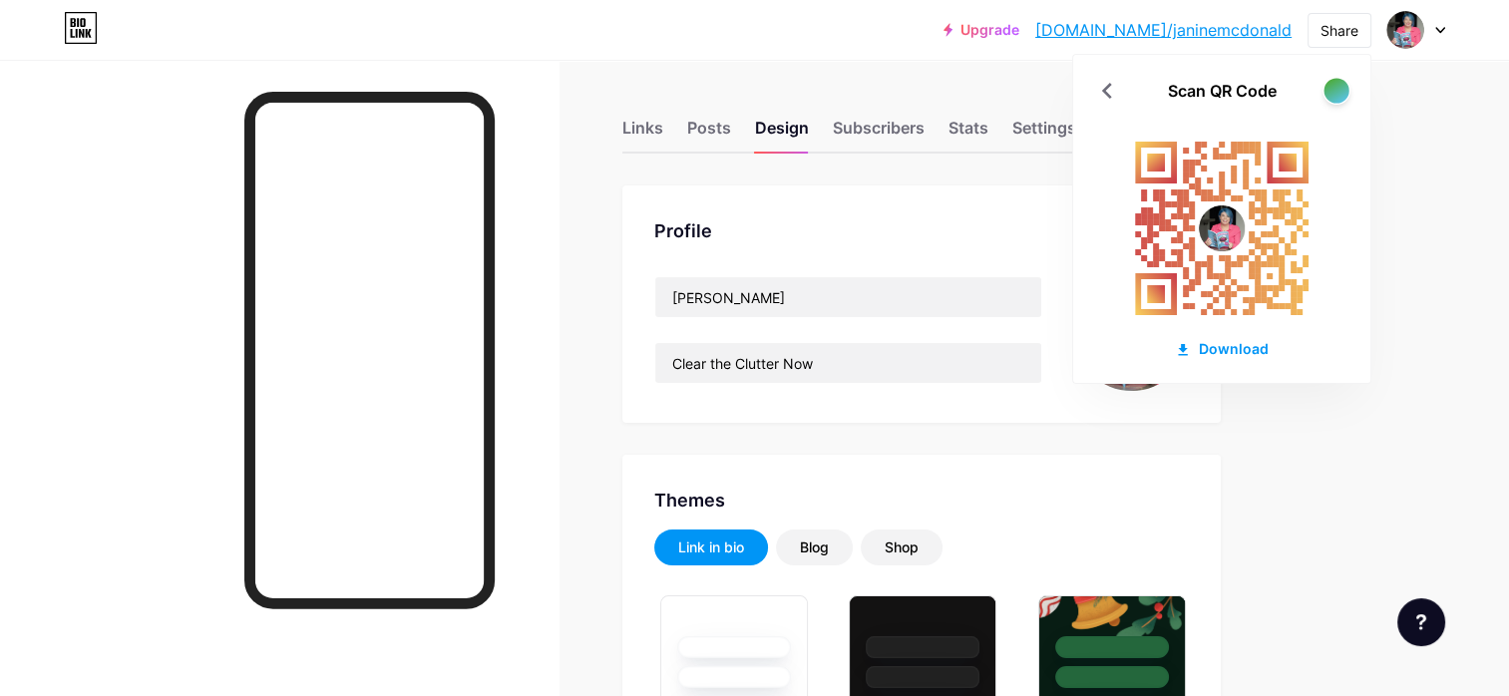
click at [1333, 84] on div at bounding box center [1335, 90] width 25 height 25
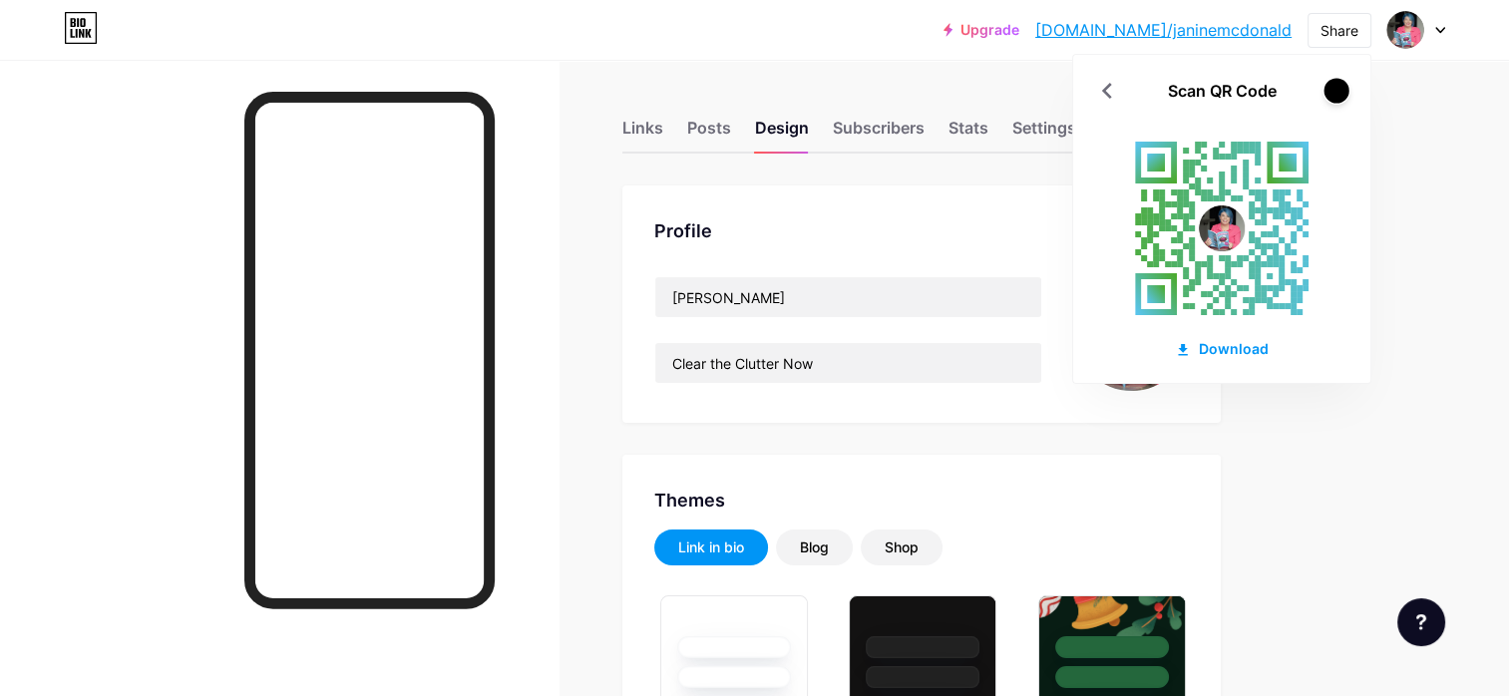
click at [1333, 84] on div at bounding box center [1335, 90] width 25 height 25
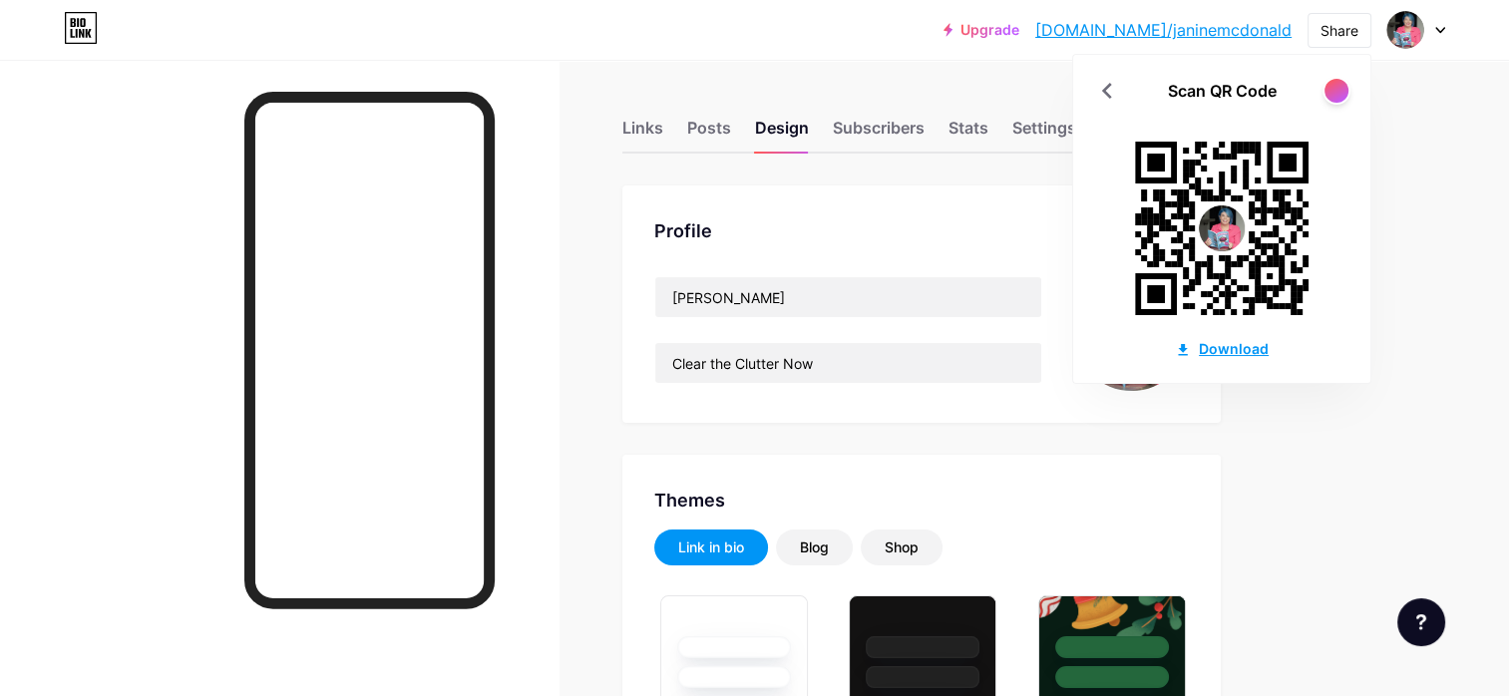
click at [1240, 345] on div "Download" at bounding box center [1222, 348] width 94 height 21
